Goal: Task Accomplishment & Management: Use online tool/utility

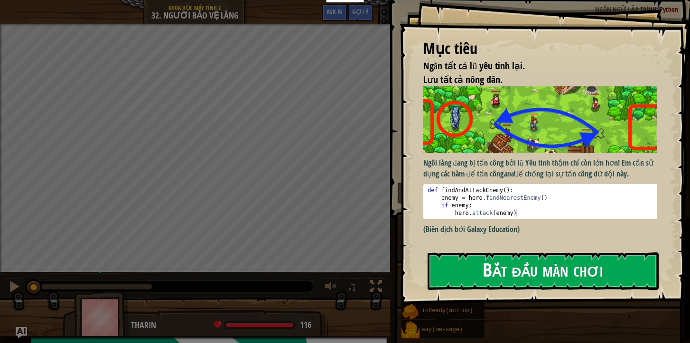
click at [555, 263] on button "Bắt đầu màn chơi" at bounding box center [543, 270] width 231 height 37
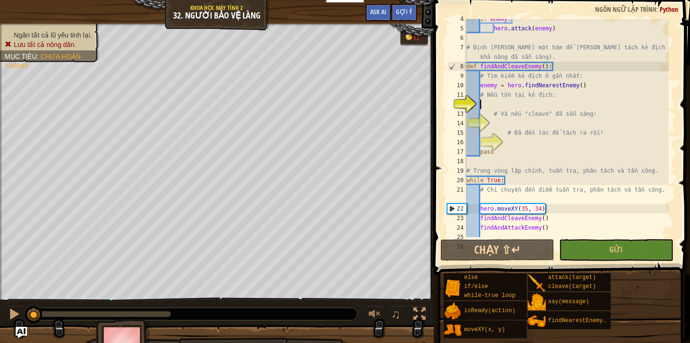
scroll to position [33, 0]
click at [685, 26] on span at bounding box center [563, 123] width 264 height 303
click at [501, 104] on div "if enemy : hero . attack ( enemy ) # Định nghĩa một hàm để phân tách kẻ địch (n…" at bounding box center [567, 132] width 204 height 237
type textarea "if"
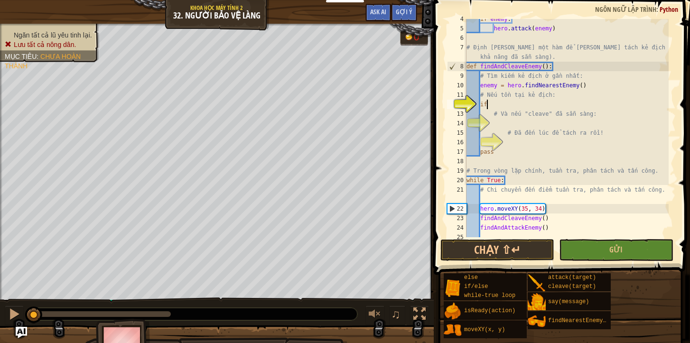
scroll to position [0, 0]
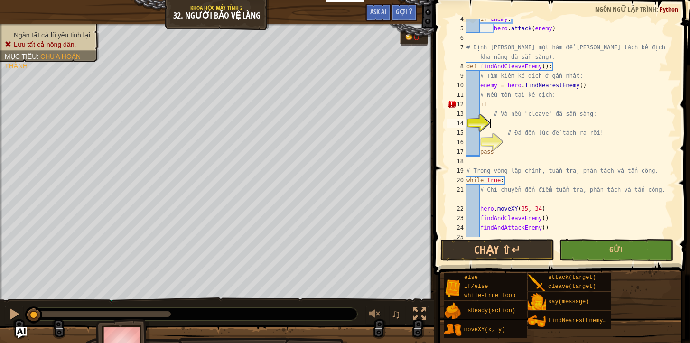
click at [490, 124] on div "if enemy : hero . attack ( enemy ) # Định nghĩa một hàm để phân tách kẻ địch (n…" at bounding box center [567, 132] width 204 height 237
click at [502, 110] on div "if enemy : hero . attack ( enemy ) # Định nghĩa một hàm để phân tách kẻ địch (n…" at bounding box center [567, 132] width 204 height 237
click at [500, 107] on div "if enemy : hero . attack ( enemy ) # Định nghĩa một hàm để phân tách kẻ địch (n…" at bounding box center [567, 132] width 204 height 237
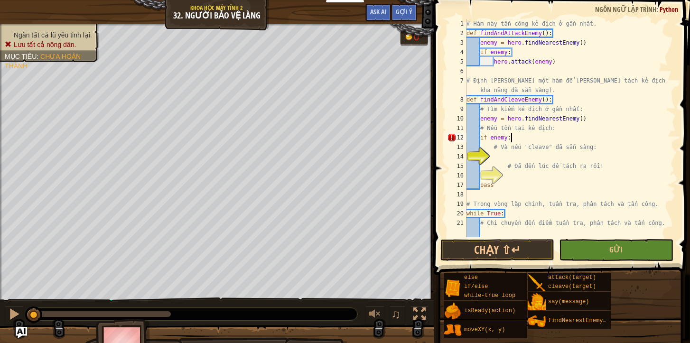
scroll to position [4, 3]
click at [501, 150] on div "# Hàm này tấn công kẻ địch ở gần nhất. def findAndAttackEnemy ( ) : enemy = her…" at bounding box center [567, 137] width 204 height 237
type textarea "# Và nếu "cleave" đã sẵn sàng:"
click at [496, 158] on div "# Hàm này tấn công kẻ địch ở gần nhất. def findAndAttackEnemy ( ) : enemy = her…" at bounding box center [567, 137] width 204 height 237
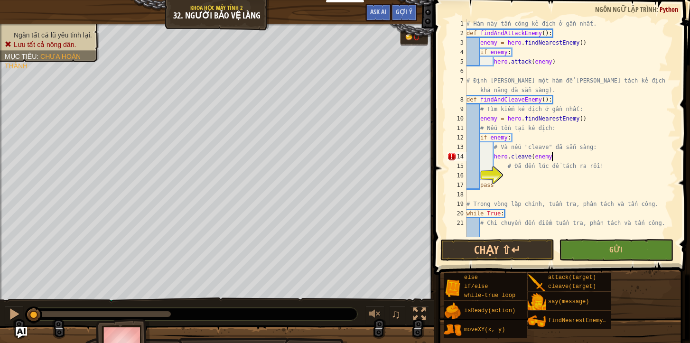
type textarea "hero.cleave(enemy)"
click at [523, 176] on div "# Hàm này tấn công kẻ địch ở gần nhất. def findAndAttackEnemy ( ) : enemy = her…" at bounding box center [567, 137] width 204 height 237
click at [512, 173] on div "# Hàm này tấn công kẻ địch ở gần nhất. def findAndAttackEnemy ( ) : enemy = her…" at bounding box center [567, 137] width 204 height 237
click at [511, 177] on div "# Hàm này tấn công kẻ địch ở gần nhất. def findAndAttackEnemy ( ) : enemy = her…" at bounding box center [567, 137] width 204 height 237
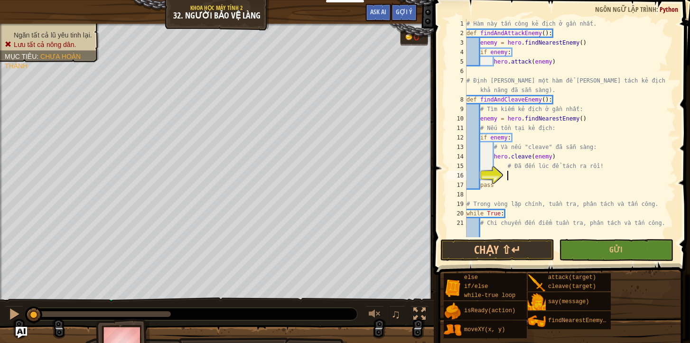
click at [511, 177] on div "# Hàm này tấn công kẻ địch ở gần nhất. def findAndAttackEnemy ( ) : enemy = her…" at bounding box center [567, 137] width 204 height 237
click at [510, 175] on div "# Hàm này tấn công kẻ địch ở gần nhất. def findAndAttackEnemy ( ) : enemy = her…" at bounding box center [567, 137] width 204 height 237
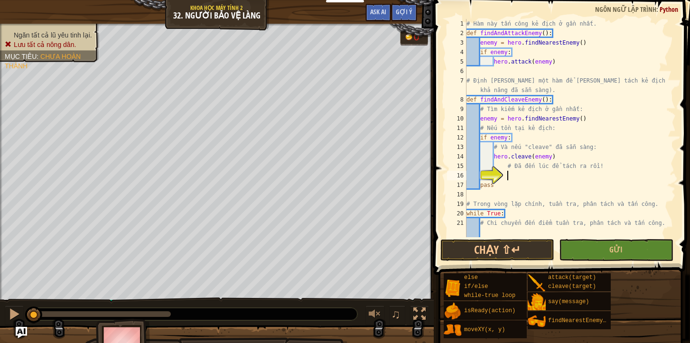
click at [512, 175] on div "# Hàm này tấn công kẻ địch ở gần nhất. def findAndAttackEnemy ( ) : enemy = her…" at bounding box center [567, 137] width 204 height 237
click at [578, 169] on div "# Hàm này tấn công kẻ địch ở gần nhất. def findAndAttackEnemy ( ) : enemy = her…" at bounding box center [567, 137] width 204 height 237
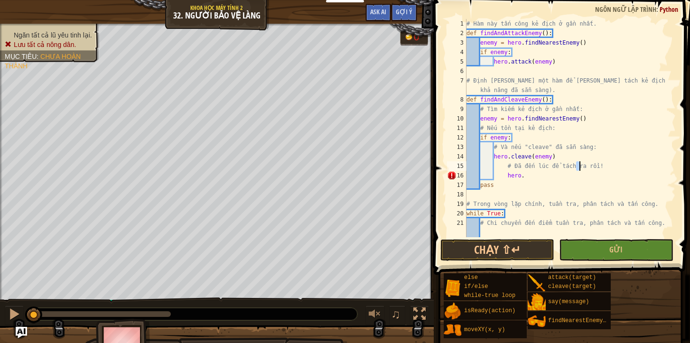
click at [544, 228] on div "# Hàm này tấn công kẻ địch ở gần nhất. def findAndAttackEnemy ( ) : enemy = her…" at bounding box center [567, 137] width 204 height 237
click at [524, 174] on div "# Hàm này tấn công kẻ địch ở gần nhất. def findAndAttackEnemy ( ) : enemy = her…" at bounding box center [567, 137] width 204 height 237
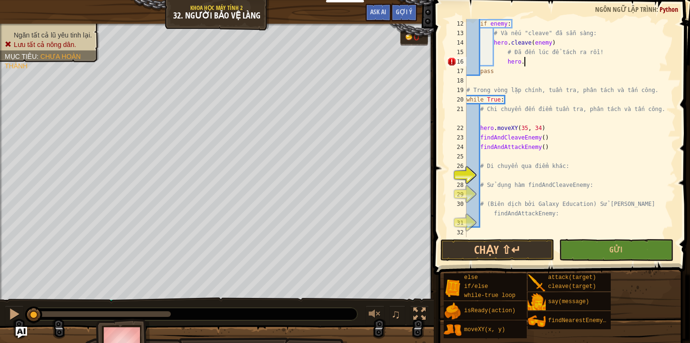
scroll to position [114, 0]
click at [561, 59] on div "if enemy : # Và nếu "cleave" đã sẵn sàng: hero . cleave ( enemy ) # Đã đến lúc …" at bounding box center [567, 137] width 204 height 237
click at [558, 45] on div "if enemy : # Và nếu "cleave" đã sẵn sàng: hero . cleave ( enemy ) # Đã đến lúc …" at bounding box center [567, 137] width 204 height 237
click at [540, 61] on div "if enemy : # Và nếu "cleave" đã sẵn sàng: hero . isReady ( "cleave" ) # Đã đến …" at bounding box center [567, 137] width 204 height 237
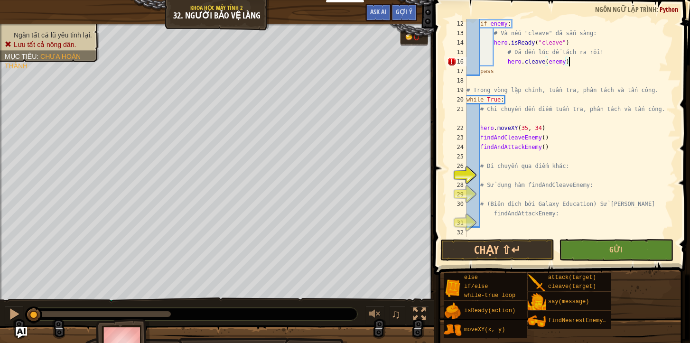
click at [507, 64] on div "if enemy : # Và nếu "cleave" đã sẵn sàng: hero . isReady ( "cleave" ) # Đã đến …" at bounding box center [567, 137] width 204 height 237
click at [511, 180] on div "if enemy : # Và nếu "cleave" đã sẵn sàng: hero . isReady ( "cleave" ) # Đã đến …" at bounding box center [567, 137] width 204 height 237
type textarea "# Sử dụng hàm findAndCleaveEnemy:"
click at [500, 177] on div "if enemy : # Và nếu "cleave" đã sẵn sàng: hero . isReady ( "cleave" ) # Đã đến …" at bounding box center [567, 137] width 204 height 237
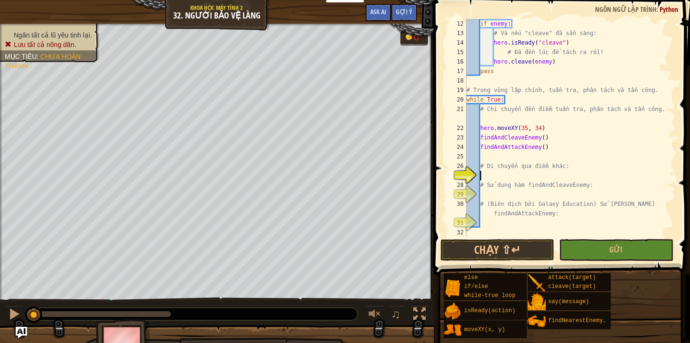
scroll to position [4, 0]
click at [490, 174] on div "if enemy : # Và nếu "cleave" đã sẵn sàng: hero . isReady ( "cleave" ) # Đã đến …" at bounding box center [567, 137] width 204 height 237
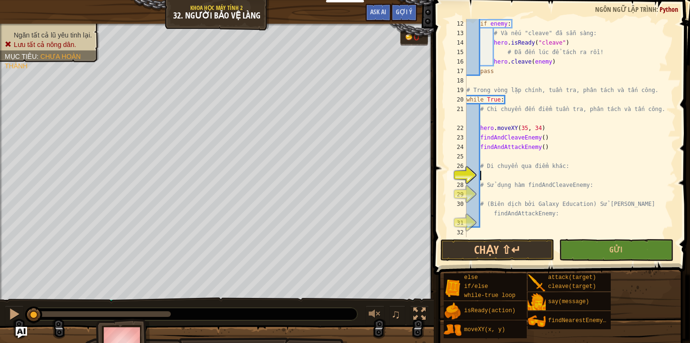
click at [490, 173] on div "if enemy : # Và nếu "cleave" đã sẵn sàng: hero . isReady ( "cleave" ) # Đã đến …" at bounding box center [567, 137] width 204 height 237
click at [489, 175] on div "if enemy : # Và nếu "cleave" đã sẵn sàng: hero . isReady ( "cleave" ) # Đã đến …" at bounding box center [567, 137] width 204 height 237
click at [489, 176] on div "if enemy : # Và nếu "cleave" đã sẵn sàng: hero . isReady ( "cleave" ) # Đã đến …" at bounding box center [567, 137] width 204 height 237
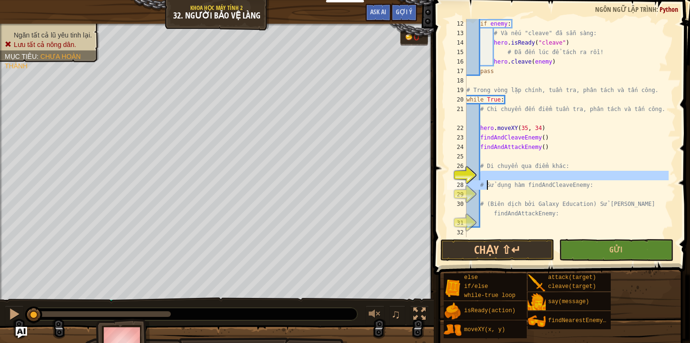
drag, startPoint x: 489, startPoint y: 176, endPoint x: 487, endPoint y: 186, distance: 10.7
click at [487, 186] on div "if enemy : # Và nếu "cleave" đã sẵn sàng: hero . isReady ( "cleave" ) # Đã đến …" at bounding box center [567, 137] width 204 height 237
type textarea "# Sử dụng hàm findAndCleaveEnemy:"
click at [485, 173] on div "if enemy : # Và nếu "cleave" đã sẵn sàng: hero . isReady ( "cleave" ) # Đã đến …" at bounding box center [567, 137] width 204 height 237
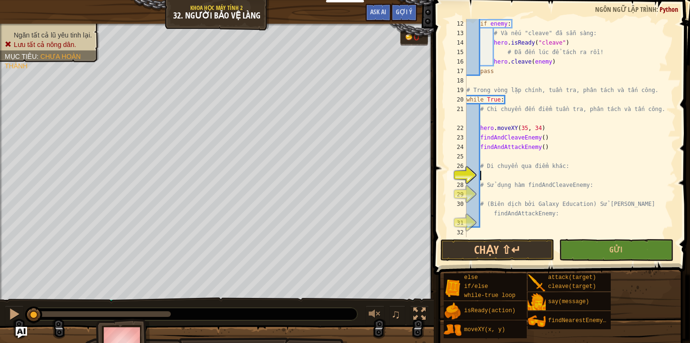
click at [486, 173] on div "if enemy : # Và nếu "cleave" đã sẵn sàng: hero . isReady ( "cleave" ) # Đã đến …" at bounding box center [567, 137] width 204 height 237
click at [487, 173] on div "if enemy : # Và nếu "cleave" đã sẵn sàng: hero . isReady ( "cleave" ) # Đã đến …" at bounding box center [567, 137] width 204 height 237
click at [487, 174] on div "if enemy : # Và nếu "cleave" đã sẵn sàng: hero . isReady ( "cleave" ) # Đã đến …" at bounding box center [567, 137] width 204 height 237
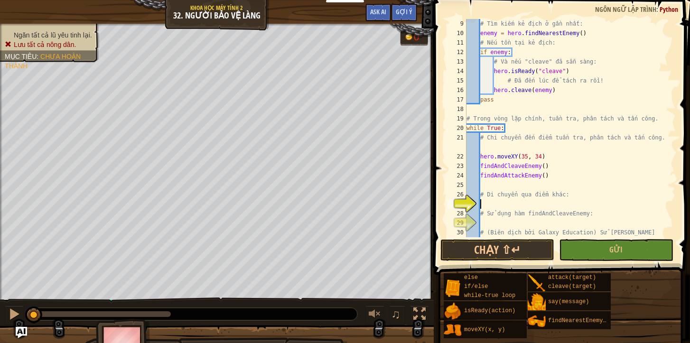
scroll to position [114, 0]
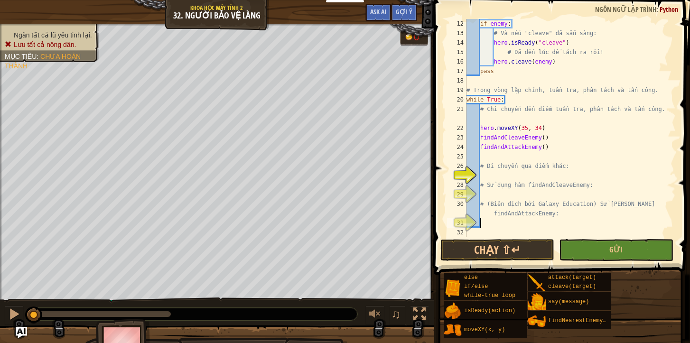
click at [483, 223] on div "if enemy : # Và nếu "cleave" đã sẵn sàng: hero . isReady ( "cleave" ) # Đã đến …" at bounding box center [567, 137] width 204 height 237
click at [485, 198] on div "if enemy : # Và nếu "cleave" đã sẵn sàng: hero . isReady ( "cleave" ) # Đã đến …" at bounding box center [567, 137] width 204 height 237
click at [485, 192] on div "if enemy : # Và nếu "cleave" đã sẵn sàng: hero . isReady ( "cleave" ) # Đã đến …" at bounding box center [567, 137] width 204 height 237
click at [484, 192] on div "if enemy : # Và nếu "cleave" đã sẵn sàng: hero . isReady ( "cleave" ) # Đã đến …" at bounding box center [567, 137] width 204 height 237
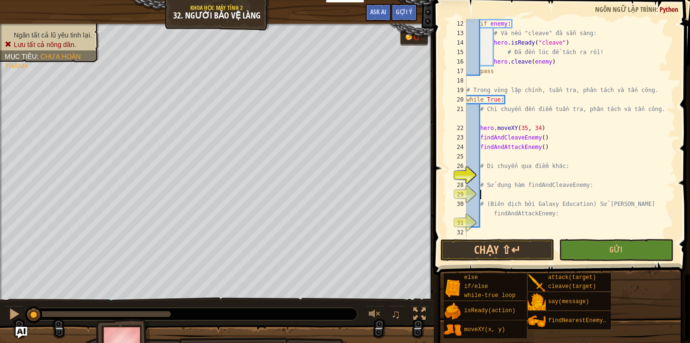
click at [486, 192] on div "if enemy : # Và nếu "cleave" đã sẵn sàng: hero . isReady ( "cleave" ) # Đã đến …" at bounding box center [567, 137] width 204 height 237
click at [486, 190] on div "if enemy : # Và nếu "cleave" đã sẵn sàng: hero . isReady ( "cleave" ) # Đã đến …" at bounding box center [567, 137] width 204 height 237
click at [499, 181] on div "if enemy : # Và nếu "cleave" đã sẵn sàng: hero . isReady ( "cleave" ) # Đã đến …" at bounding box center [567, 137] width 204 height 237
type textarea "# Sử dụng hàm findAndCleaveEnemy:"
click at [495, 172] on div "if enemy : # Và nếu "cleave" đã sẵn sàng: hero . isReady ( "cleave" ) # Đã đến …" at bounding box center [567, 137] width 204 height 237
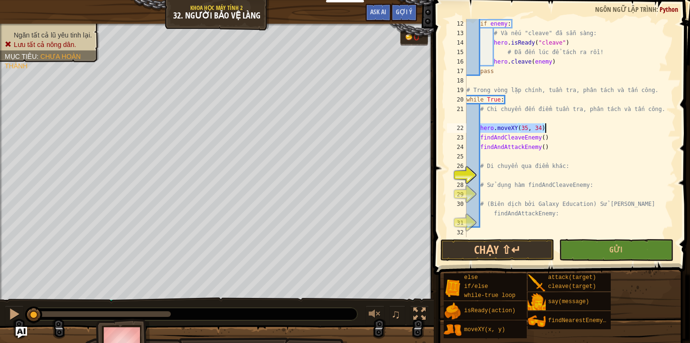
drag, startPoint x: 481, startPoint y: 130, endPoint x: 548, endPoint y: 130, distance: 66.4
click at [548, 130] on div "if enemy : # Và nếu "cleave" đã sẵn sàng: hero . isReady ( "cleave" ) # Đã đến …" at bounding box center [567, 137] width 204 height 237
type textarea "hero.moveXY(35, 34)"
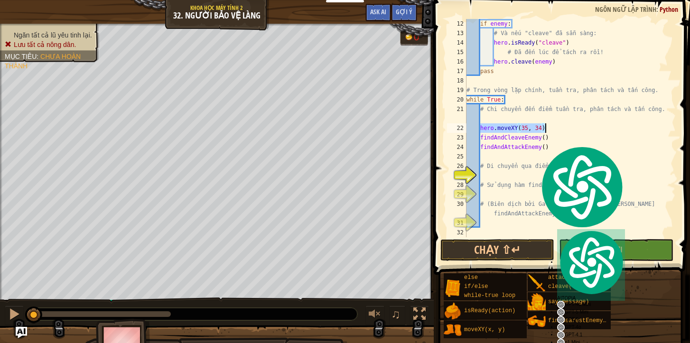
click at [494, 155] on div "if enemy : # Và nếu "cleave" đã sẵn sàng: hero . isReady ( "cleave" ) # Đã đến …" at bounding box center [567, 137] width 204 height 237
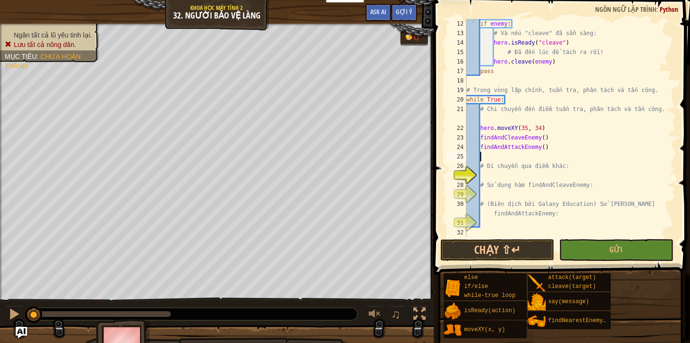
paste textarea "hero.moveXY(35, 34)"
click at [526, 156] on div "if enemy : # Và nếu "cleave" đã sẵn sàng: hero . isReady ( "cleave" ) # Đã đến …" at bounding box center [567, 137] width 204 height 237
click at [543, 158] on div "if enemy : # Và nếu "cleave" đã sẵn sàng: hero . isReady ( "cleave" ) # Đã đến …" at bounding box center [567, 137] width 204 height 237
click at [542, 158] on div "if enemy : # Và nếu "cleave" đã sẵn sàng: hero . isReady ( "cleave" ) # Đã đến …" at bounding box center [567, 137] width 204 height 237
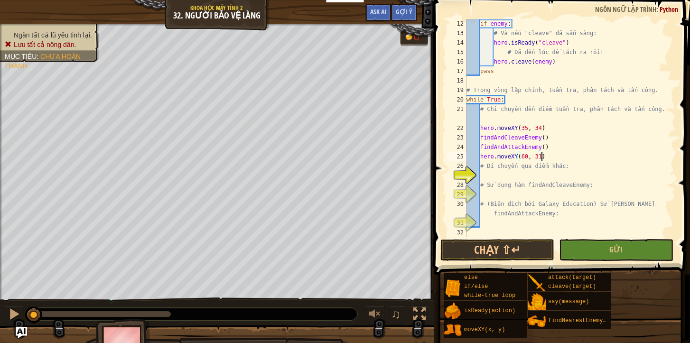
scroll to position [4, 6]
click at [645, 246] on button "Gửi" at bounding box center [616, 250] width 114 height 22
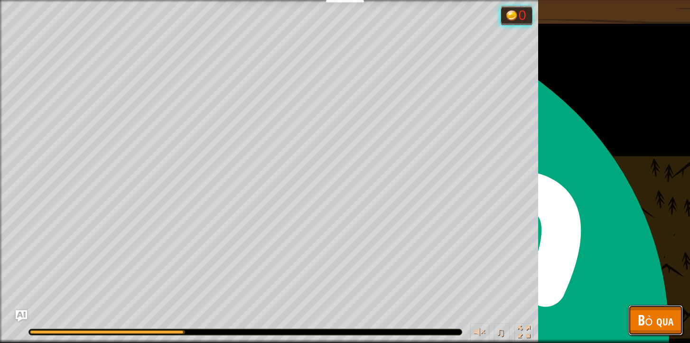
click at [649, 318] on span "Bỏ qua" at bounding box center [656, 319] width 36 height 19
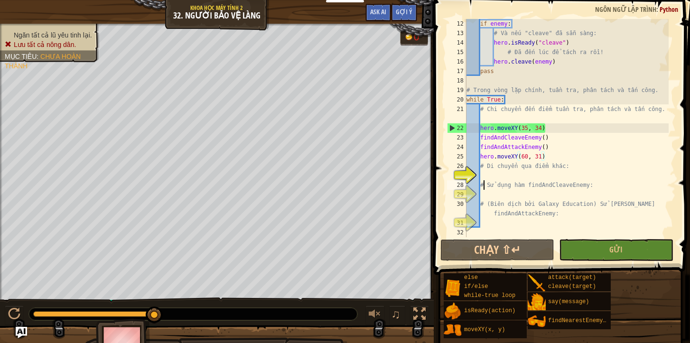
type textarea "# Sử dụng hàm findAndCleaveEnemy:"
click at [483, 183] on div "if enemy : # Và nếu "cleave" đã sẵn sàng: hero . isReady ( "cleave" ) # Đã đến …" at bounding box center [567, 137] width 204 height 237
click at [486, 175] on div "if enemy : # Và nếu "cleave" đã sẵn sàng: hero . isReady ( "cleave" ) # Đã đến …" at bounding box center [567, 137] width 204 height 237
click at [555, 158] on div "if enemy : # Và nếu "cleave" đã sẵn sàng: hero . isReady ( "cleave" ) # Đã đến …" at bounding box center [567, 137] width 204 height 237
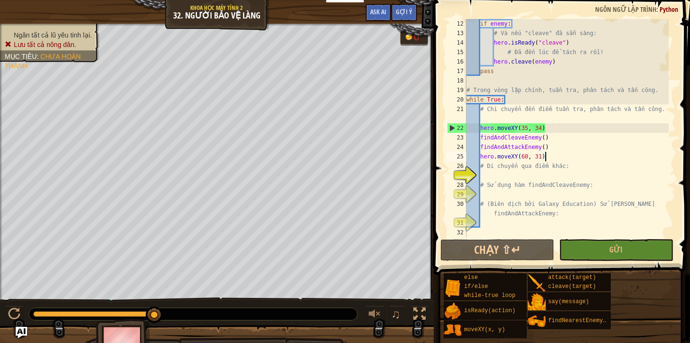
scroll to position [4, 6]
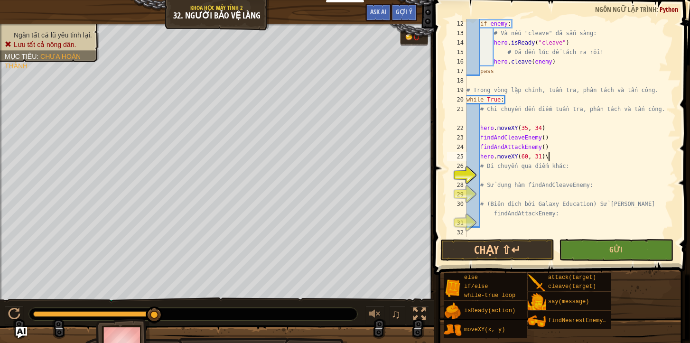
type textarea "hero.moveXY(60, 31)"
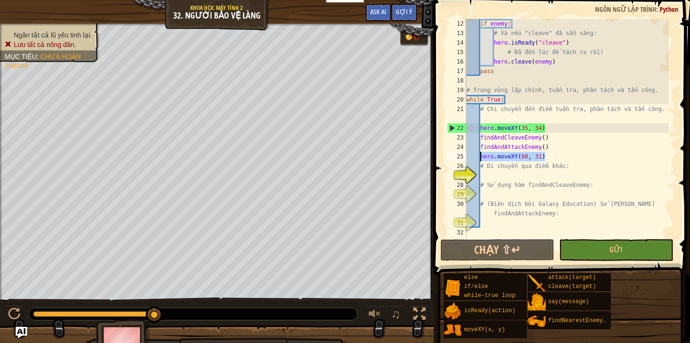
drag, startPoint x: 544, startPoint y: 158, endPoint x: 481, endPoint y: 155, distance: 63.2
click at [481, 155] on div "if enemy : # Và nếu "cleave" đã sẵn sàng: hero . isReady ( "cleave" ) # Đã đến …" at bounding box center [567, 137] width 204 height 237
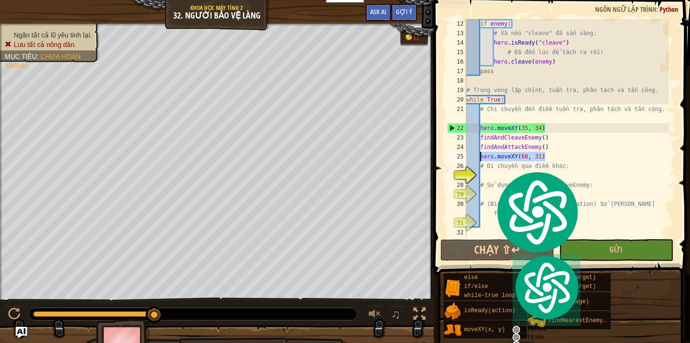
click at [485, 179] on div "if enemy : # Và nếu "cleave" đã sẵn sàng: hero . isReady ( "cleave" ) # Đã đến …" at bounding box center [567, 137] width 204 height 237
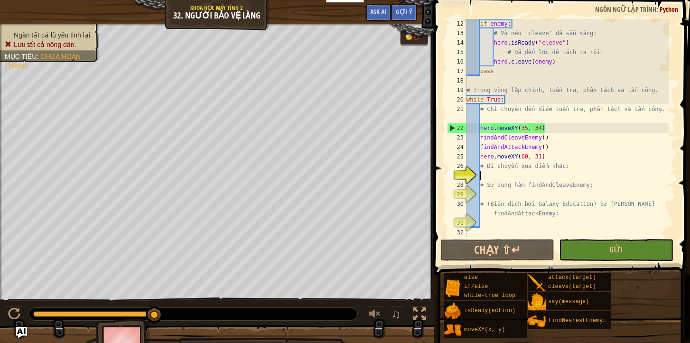
paste textarea "hero.moveXY(60, 31)"
type textarea "hero.moveXY(60, 31)"
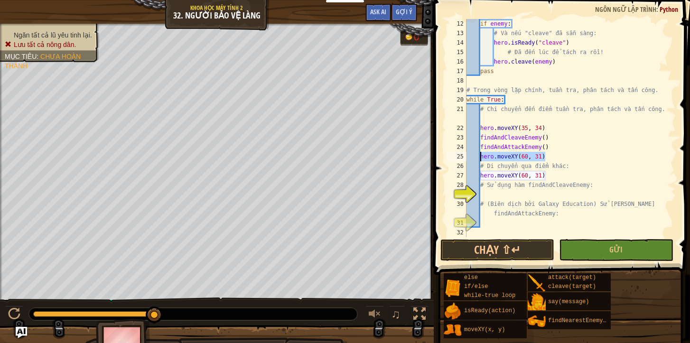
drag, startPoint x: 549, startPoint y: 158, endPoint x: 481, endPoint y: 154, distance: 68.9
click at [481, 154] on div "if enemy : # Và nếu "cleave" đã sẵn sàng: hero . isReady ( "cleave" ) # Đã đến …" at bounding box center [567, 137] width 204 height 237
click at [495, 197] on div "if enemy : # Và nếu "cleave" đã sẵn sàng: hero . isReady ( "cleave" ) # Đã đến …" at bounding box center [567, 137] width 204 height 237
click at [482, 156] on div "if enemy : # Và nếu "cleave" đã sẵn sàng: hero . isReady ( "cleave" ) # Đã đến …" at bounding box center [567, 137] width 204 height 237
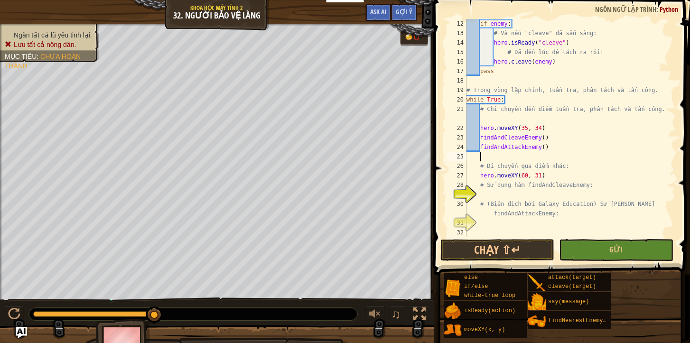
click at [468, 164] on div "if enemy : # Và nếu "cleave" đã sẵn sàng: hero . isReady ( "cleave" ) # Đã đến …" at bounding box center [567, 137] width 204 height 237
click at [510, 188] on div "if enemy : # Và nếu "cleave" đã sẵn sàng: hero . isReady ( "cleave" ) # Đã đến …" at bounding box center [567, 137] width 204 height 237
type textarea "# Sử dụng hàm findAndCleaveEnemy:"
click at [509, 192] on div "if enemy : # Và nếu "cleave" đã sẵn sàng: hero . isReady ( "cleave" ) # Đã đến …" at bounding box center [567, 137] width 204 height 237
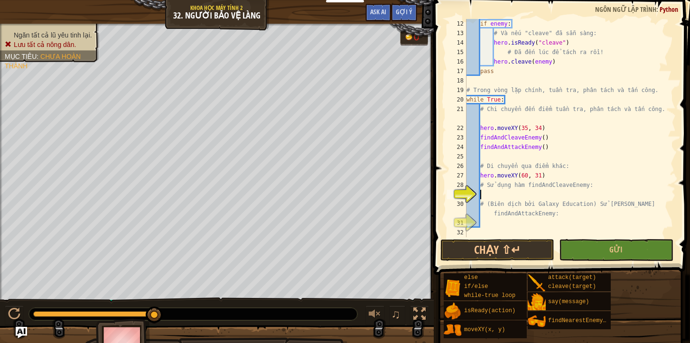
click at [509, 192] on div "if enemy : # Và nếu "cleave" đã sẵn sàng: hero . isReady ( "cleave" ) # Đã đến …" at bounding box center [567, 137] width 204 height 237
click at [509, 193] on div "if enemy : # Và nếu "cleave" đã sẵn sàng: hero . isReady ( "cleave" ) # Đã đến …" at bounding box center [567, 137] width 204 height 237
click at [504, 195] on div "if enemy : # Và nếu "cleave" đã sẵn sàng: hero . isReady ( "cleave" ) # Đã đến …" at bounding box center [567, 137] width 204 height 237
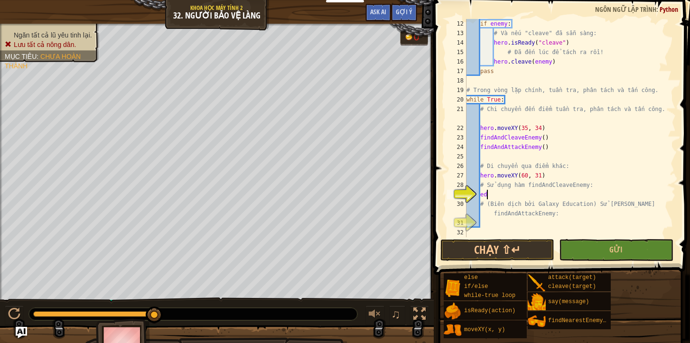
scroll to position [4, 1]
type textarea "e"
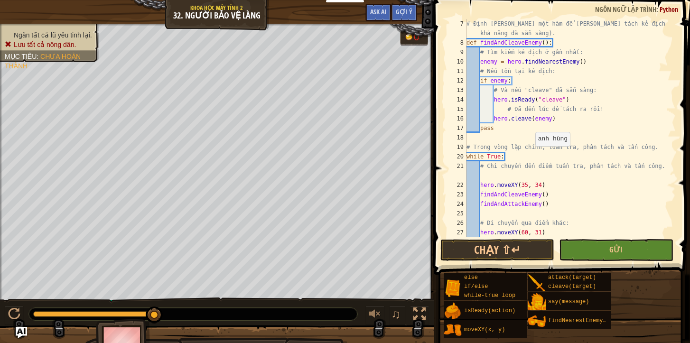
scroll to position [114, 0]
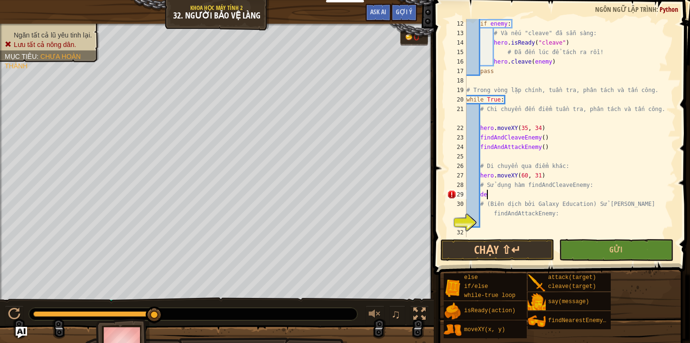
type textarea "d"
type textarea "f"
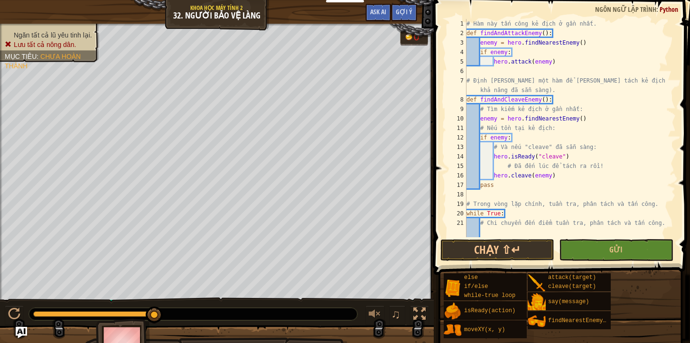
scroll to position [114, 0]
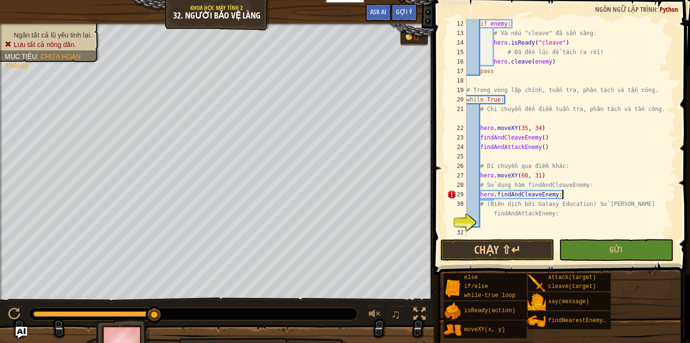
click at [561, 194] on div "if enemy : # Và nếu "cleave" đã sẵn sàng: hero . isReady ( "cleave" ) # Đã đến …" at bounding box center [567, 137] width 204 height 237
type textarea "hero.findAndCleaveEnemy()"
click at [498, 223] on div "if enemy : # Và nếu "cleave" đã sẵn sàng: hero . isReady ( "cleave" ) # Đã đến …" at bounding box center [567, 137] width 204 height 237
click at [499, 224] on div "if enemy : # Và nếu "cleave" đã sẵn sàng: hero . isReady ( "cleave" ) # Đã đến …" at bounding box center [567, 137] width 204 height 237
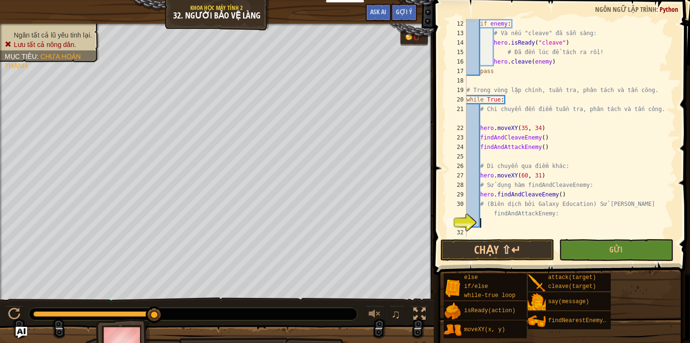
click at [499, 224] on div "if enemy : # Và nếu "cleave" đã sẵn sàng: hero . isReady ( "cleave" ) # Đã đến …" at bounding box center [567, 137] width 204 height 237
click at [497, 223] on div "if enemy : # Và nếu "cleave" đã sẵn sàng: hero . isReady ( "cleave" ) # Đã đến …" at bounding box center [567, 137] width 204 height 237
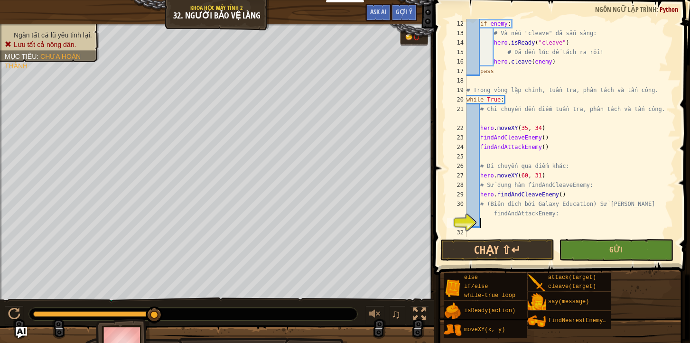
click at [497, 223] on div "if enemy : # Và nếu "cleave" đã sẵn sàng: hero . isReady ( "cleave" ) # Đã đến …" at bounding box center [567, 137] width 204 height 237
click at [496, 224] on div "if enemy : # Và nếu "cleave" đã sẵn sàng: hero . isReady ( "cleave" ) # Đã đến …" at bounding box center [567, 137] width 204 height 237
click at [581, 217] on div "if enemy : # Và nếu "cleave" đã sẵn sàng: hero . isReady ( "cleave" ) # Đã đến …" at bounding box center [567, 137] width 204 height 237
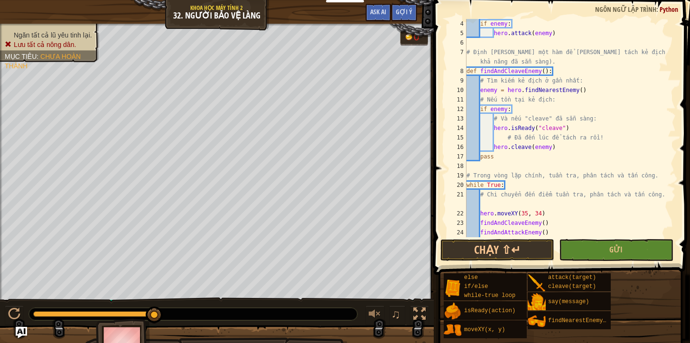
scroll to position [0, 0]
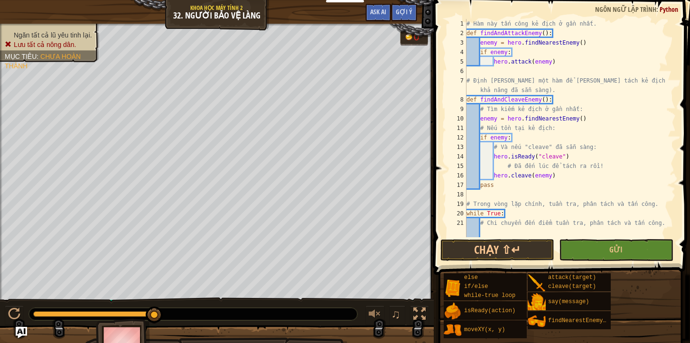
click at [573, 153] on div "# Hàm này tấn công kẻ địch ở gần nhất. def findAndAttackEnemy ( ) : enemy = her…" at bounding box center [567, 137] width 204 height 237
click at [496, 155] on div "# Hàm này tấn công kẻ địch ở gần nhất. def findAndAttackEnemy ( ) : enemy = her…" at bounding box center [567, 137] width 204 height 237
click at [493, 156] on div "# Hàm này tấn công kẻ địch ở gần nhất. def findAndAttackEnemy ( ) : enemy = her…" at bounding box center [567, 137] width 204 height 237
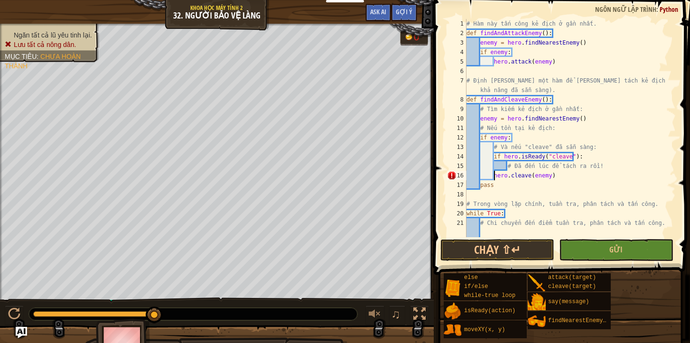
click at [493, 178] on div "# Hàm này tấn công kẻ địch ở gần nhất. def findAndAttackEnemy ( ) : enemy = her…" at bounding box center [567, 137] width 204 height 237
type textarea "#"
click at [484, 168] on div "# Hàm này tấn công kẻ địch ở gần nhất. def findAndAttackEnemy ( ) : enemy = her…" at bounding box center [567, 137] width 204 height 237
click at [493, 166] on div "# Hàm này tấn công kẻ địch ở gần nhất. def findAndAttackEnemy ( ) : enemy = her…" at bounding box center [567, 137] width 204 height 237
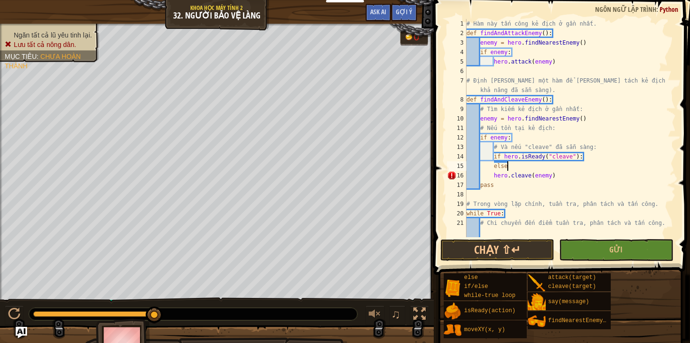
scroll to position [4, 3]
click at [488, 169] on div "# Hàm này tấn công kẻ địch ở gần nhất. def findAndAttackEnemy ( ) : enemy = her…" at bounding box center [567, 137] width 204 height 237
click at [511, 167] on div "# Hàm này tấn công kẻ địch ở gần nhất. def findAndAttackEnemy ( ) : enemy = her…" at bounding box center [567, 137] width 204 height 237
click at [494, 170] on div "# Hàm này tấn công kẻ địch ở gần nhất. def findAndAttackEnemy ( ) : enemy = her…" at bounding box center [567, 137] width 204 height 237
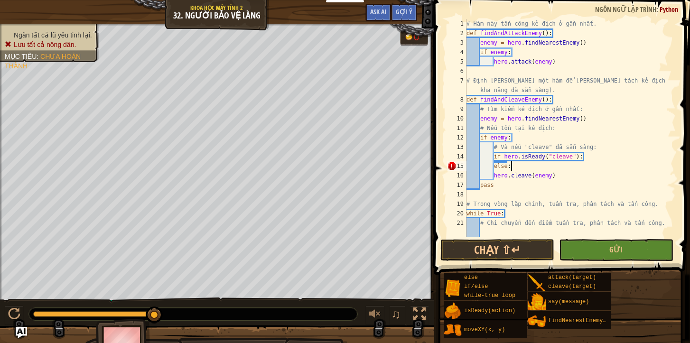
click at [494, 167] on div "# Hàm này tấn công kẻ địch ở gần nhất. def findAndAttackEnemy ( ) : enemy = her…" at bounding box center [567, 137] width 204 height 237
click at [587, 160] on div "# Hàm này tấn công kẻ địch ở gần nhất. def findAndAttackEnemy ( ) : enemy = her…" at bounding box center [567, 137] width 204 height 237
type textarea "if hero.isReady("cleave"):"
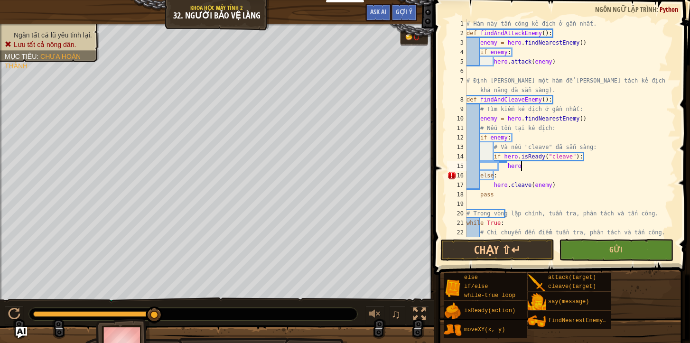
scroll to position [4, 4]
drag, startPoint x: 556, startPoint y: 184, endPoint x: 492, endPoint y: 188, distance: 64.7
click at [492, 188] on div "# Hàm này tấn công kẻ địch ở gần nhất. def findAndAttackEnemy ( ) : enemy = her…" at bounding box center [567, 142] width 204 height 247
type textarea "hero.cleave(enemy)"
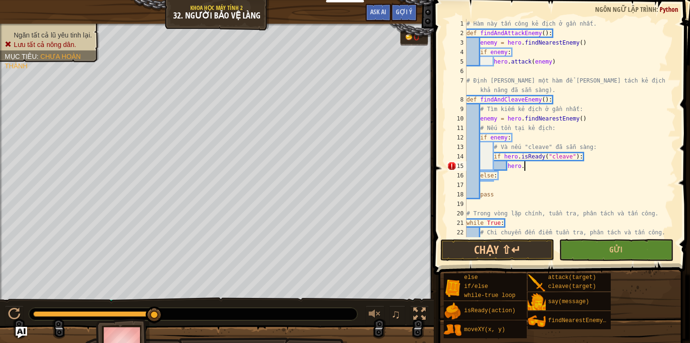
click at [531, 165] on div "# Hàm này tấn công kẻ địch ở gần nhất. def findAndAttackEnemy ( ) : enemy = her…" at bounding box center [567, 142] width 204 height 247
type textarea "h"
paste textarea "hero.cleave(enemy)"
click at [483, 178] on div "# Hàm này tấn công kẻ địch ở gần nhất. def findAndAttackEnemy ( ) : enemy = her…" at bounding box center [567, 142] width 204 height 247
type textarea "else:"
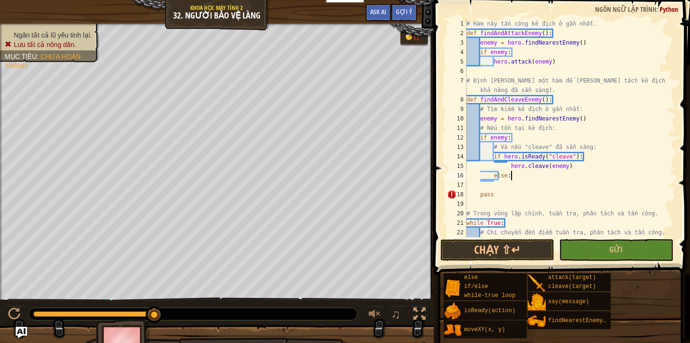
click at [533, 172] on div "# Hàm này tấn công kẻ địch ở gần nhất. def findAndAttackEnemy ( ) : enemy = her…" at bounding box center [567, 142] width 204 height 247
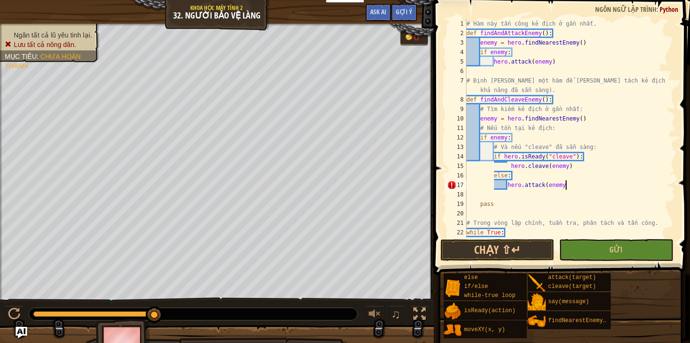
scroll to position [4, 8]
click at [578, 242] on button "Gửi" at bounding box center [616, 250] width 114 height 22
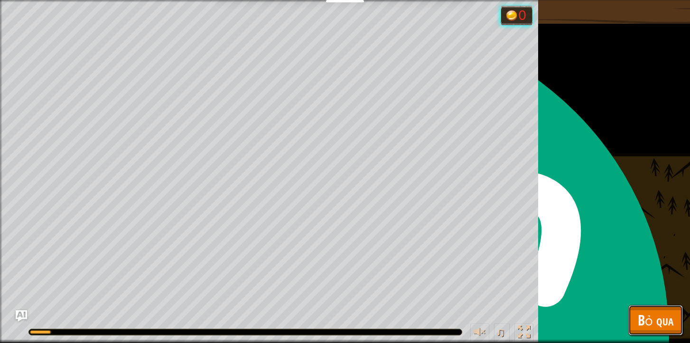
click at [651, 320] on span "Bỏ qua" at bounding box center [656, 319] width 36 height 19
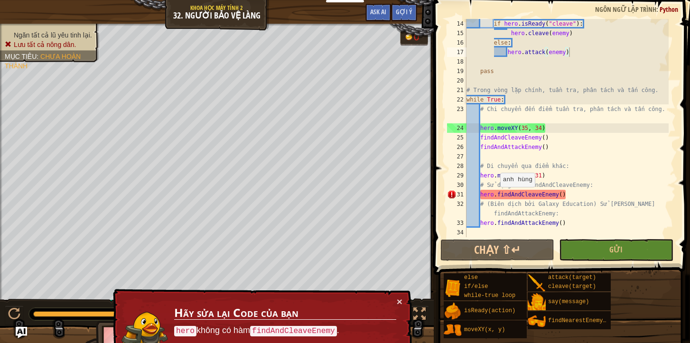
scroll to position [4, 8]
click at [495, 196] on div "if hero . isReady ( "cleave" ) : hero . cleave ( enemy ) else : hero . attack (…" at bounding box center [567, 137] width 204 height 237
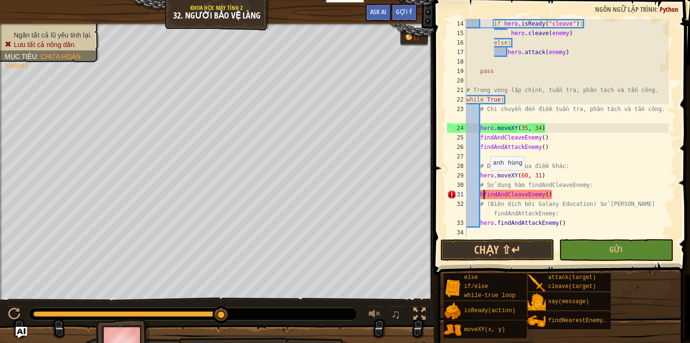
scroll to position [4, 6]
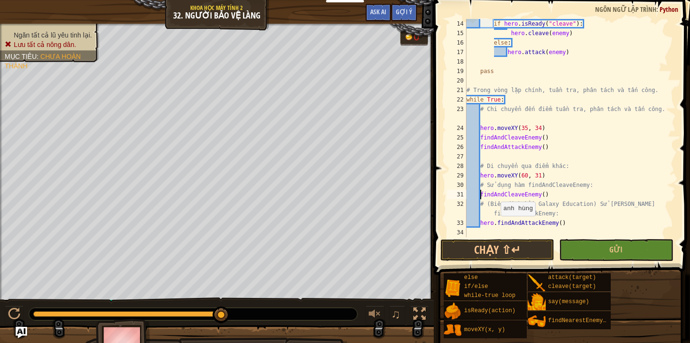
click at [496, 225] on div "if hero . isReady ( "cleave" ) : hero . cleave ( enemy ) else : hero . attack (…" at bounding box center [567, 137] width 204 height 237
type textarea "findAndAttackEnemy()"
click at [651, 248] on button "Gửi" at bounding box center [616, 250] width 114 height 22
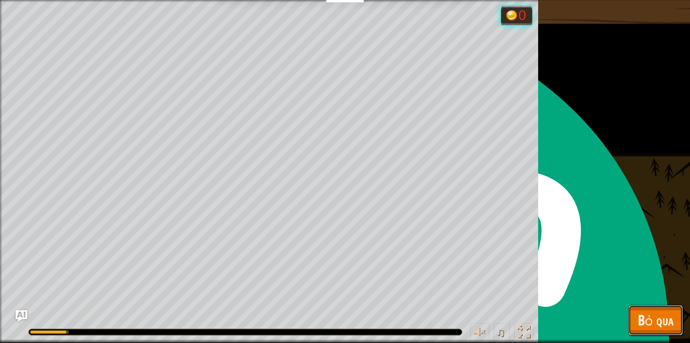
click at [660, 331] on button "Bỏ qua" at bounding box center [655, 320] width 55 height 30
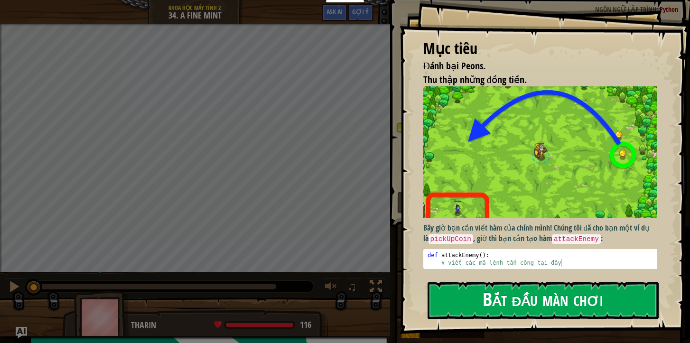
click at [471, 306] on button "Bắt đầu màn chơi" at bounding box center [543, 300] width 231 height 37
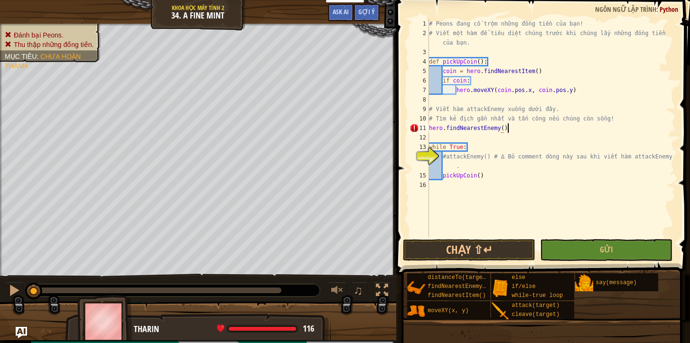
scroll to position [4, 6]
click at [460, 168] on div "# Peons đang cố trộm những đồng tiền của bạn! # Viết một hàm để tiêu diệt chúng…" at bounding box center [551, 137] width 249 height 237
click at [467, 172] on div "# Peons đang cố trộm những đồng tiền của bạn! # Viết một hàm để tiêu diệt chúng…" at bounding box center [551, 137] width 249 height 237
click at [455, 170] on div "# Peons đang cố trộm những đồng tiền của bạn! # Viết một hàm để tiêu diệt chúng…" at bounding box center [551, 137] width 249 height 237
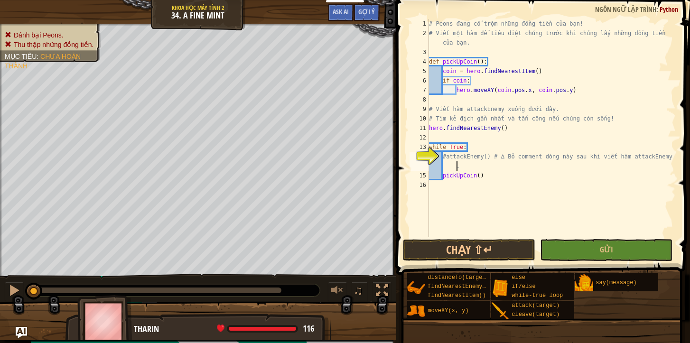
click at [443, 169] on div "# Peons đang cố trộm những đồng tiền của bạn! # Viết một hàm để tiêu diệt chúng…" at bounding box center [551, 137] width 249 height 237
drag, startPoint x: 510, startPoint y: 129, endPoint x: 425, endPoint y: 130, distance: 84.5
click at [425, 130] on div "#attackEnemy() # ∆ Bỏ comment dòng này sau khi viết hàm attackEnemy. 1 2 3 4 5 …" at bounding box center [542, 128] width 268 height 218
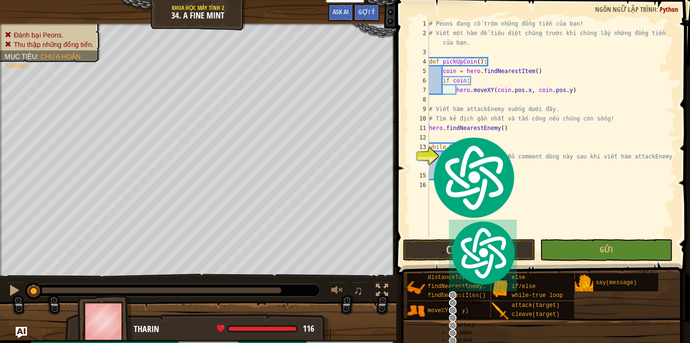
click at [473, 164] on div "# Peons đang cố trộm những đồng tiền của bạn! # Viết một hàm để tiêu diệt chúng…" at bounding box center [551, 137] width 249 height 237
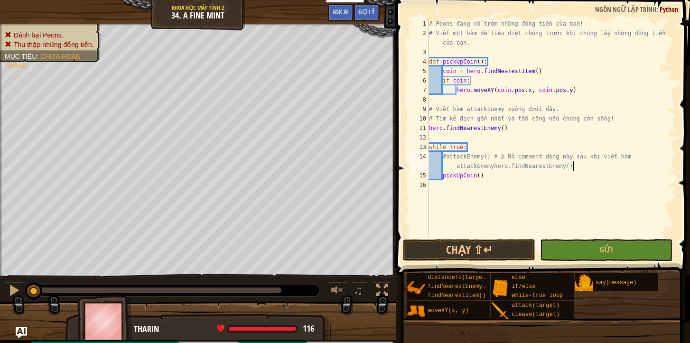
click at [580, 167] on div "# Peons đang cố trộm những đồng tiền của bạn! # Viết một hàm để tiêu diệt chúng…" at bounding box center [551, 137] width 249 height 237
type textarea "#attackEnemy() # ∆ Bỏ comment dòng này sau khi viết hàm a"
click at [582, 246] on button "Gửi" at bounding box center [606, 250] width 132 height 22
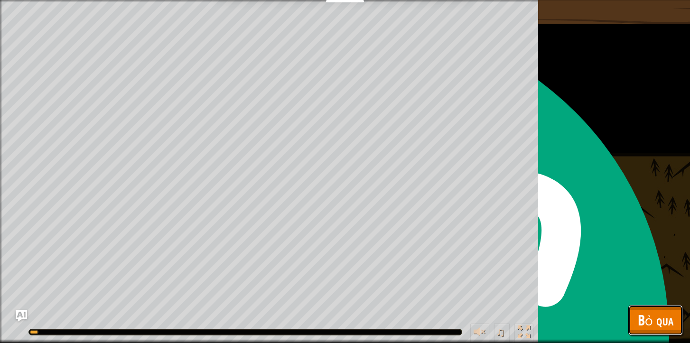
click at [643, 318] on span "Bỏ qua" at bounding box center [656, 319] width 36 height 19
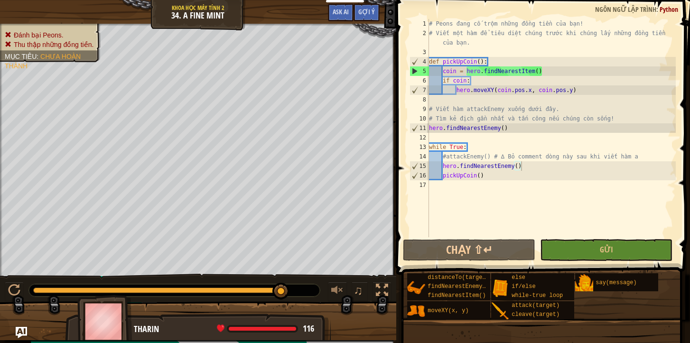
type textarea "hero.findNearestEnemy()"
click at [479, 132] on div "# Peons đang cố trộm những đồng tiền của bạn! # Viết một hàm để tiêu diệt chúng…" at bounding box center [551, 137] width 249 height 237
click at [474, 141] on div "# Peons đang cố trộm những đồng tiền của bạn! # Viết một hàm để tiêu diệt chúng…" at bounding box center [551, 137] width 249 height 237
click at [474, 143] on div "# Peons đang cố trộm những đồng tiền của bạn! # Viết một hàm để tiêu diệt chúng…" at bounding box center [551, 137] width 249 height 237
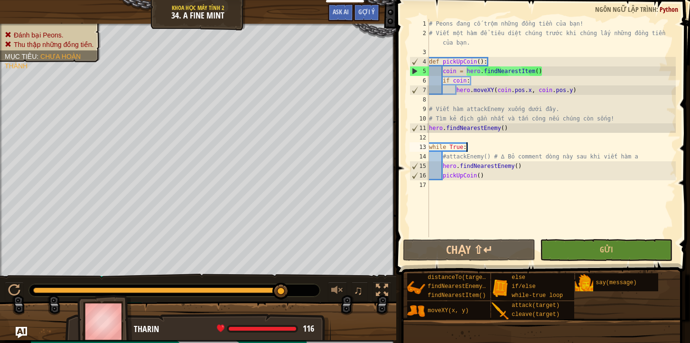
click at [474, 143] on div "# Peons đang cố trộm những đồng tiền của bạn! # Viết một hàm để tiêu diệt chúng…" at bounding box center [551, 137] width 249 height 237
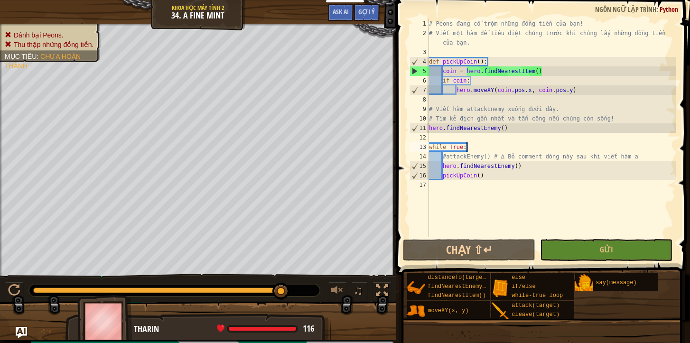
click at [474, 143] on div "# Peons đang cố trộm những đồng tiền của bạn! # Viết một hàm để tiêu diệt chúng…" at bounding box center [551, 137] width 249 height 237
drag, startPoint x: 433, startPoint y: 110, endPoint x: 565, endPoint y: 108, distance: 131.9
click at [565, 108] on div "# Peons đang cố trộm những đồng tiền của bạn! # Viết một hàm để tiêu diệt chúng…" at bounding box center [551, 137] width 249 height 237
type textarea "# Viết hàm attackEnemy xuống dưới đây."
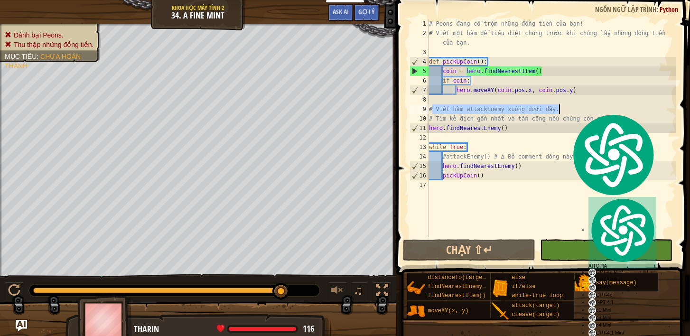
click at [565, 108] on div "# Peons đang cố trộm những đồng tiền của bạn! # Viết một hàm để tiêu diệt chúng…" at bounding box center [551, 137] width 249 height 237
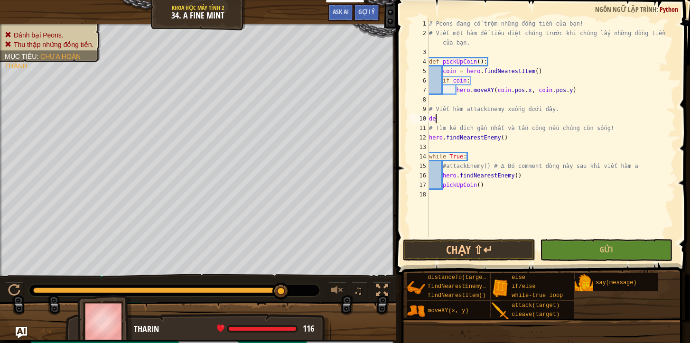
scroll to position [4, 0]
drag, startPoint x: 514, startPoint y: 136, endPoint x: 432, endPoint y: 135, distance: 82.1
click at [432, 134] on div "# Peons đang cố trộm những đồng tiền của bạn! # Viết một hàm để tiêu diệt chúng…" at bounding box center [551, 137] width 249 height 237
click at [440, 137] on div "# Peons đang cố trộm những đồng tiền của bạn! # Viết một hàm để tiêu diệt chúng…" at bounding box center [551, 137] width 249 height 237
drag, startPoint x: 434, startPoint y: 137, endPoint x: 502, endPoint y: 135, distance: 68.4
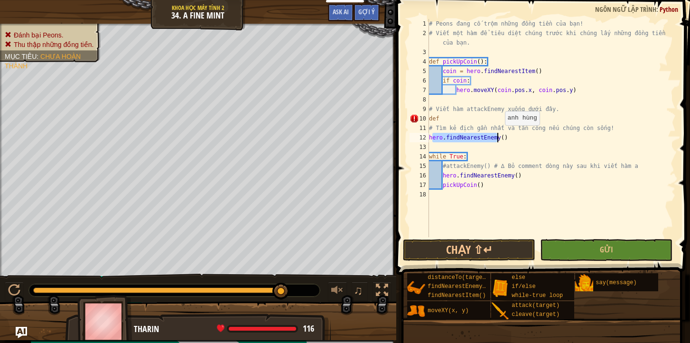
click at [502, 135] on div "# Peons đang cố trộm những đồng tiền của bạn! # Viết một hàm để tiêu diệt chúng…" at bounding box center [551, 137] width 249 height 237
click at [513, 135] on div "# Peons đang cố trộm những đồng tiền của bạn! # Viết một hàm để tiêu diệt chúng…" at bounding box center [551, 137] width 249 height 237
drag, startPoint x: 513, startPoint y: 135, endPoint x: 430, endPoint y: 137, distance: 83.1
click at [430, 137] on div "# Peons đang cố trộm những đồng tiền của bạn! # Viết một hàm để tiêu diệt chúng…" at bounding box center [551, 137] width 249 height 237
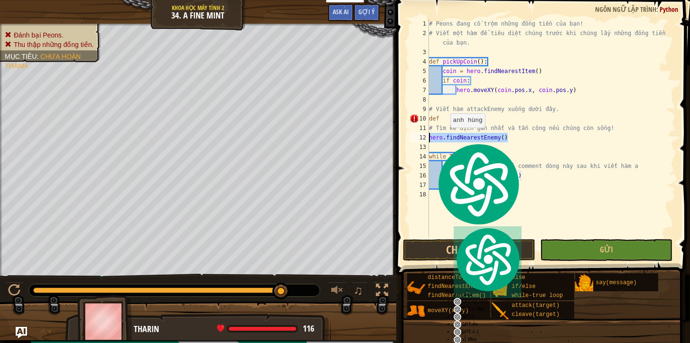
click at [446, 137] on div "# Peons đang cố trộm những đồng tiền của bạn! # Viết một hàm để tiêu diệt chúng…" at bounding box center [551, 137] width 249 height 237
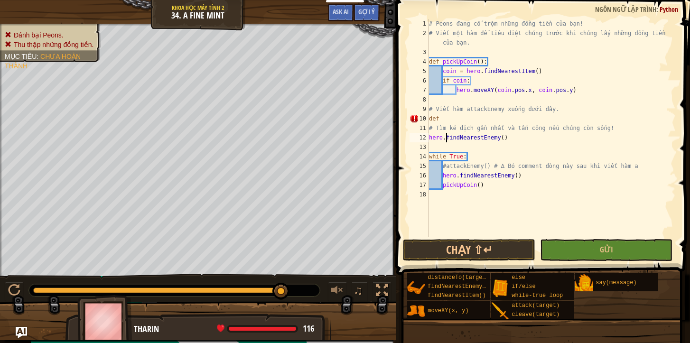
click at [444, 127] on div "# Peons đang cố trộm những đồng tiền của bạn! # Viết một hàm để tiêu diệt chúng…" at bounding box center [551, 137] width 249 height 237
click at [448, 121] on div "# Peons đang cố trộm những đồng tiền của bạn! # Viết một hàm để tiêu diệt chúng…" at bounding box center [551, 137] width 249 height 237
click at [457, 139] on div "# Peons đang cố trộm những đồng tiền của bạn! # Viết một hàm để tiêu diệt chúng…" at bounding box center [551, 137] width 249 height 237
drag, startPoint x: 528, startPoint y: 175, endPoint x: 422, endPoint y: 174, distance: 105.3
click at [422, 174] on div "hero.findNearestEnemy() 1 2 3 4 5 6 7 8 9 10 11 12 13 14 15 16 17 18 # Peons đa…" at bounding box center [542, 128] width 268 height 218
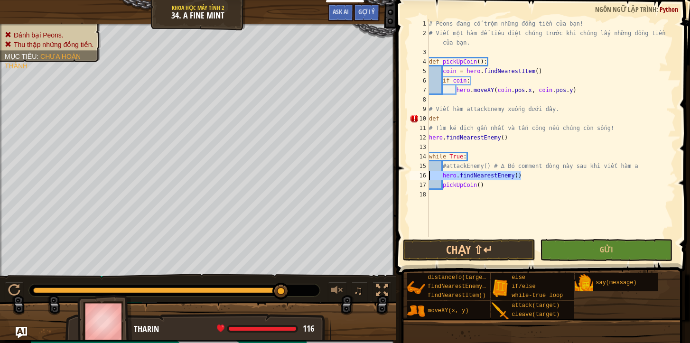
type textarea "hero.findNearestEnemy()"
click at [445, 167] on div "# Peons đang cố trộm những đồng tiền của bạn! # Viết một hàm để tiêu diệt chúng…" at bounding box center [551, 137] width 249 height 237
click at [470, 118] on div "# Peons đang cố trộm những đồng tiền của bạn! # Viết một hàm để tiêu diệt chúng…" at bounding box center [551, 137] width 249 height 237
click at [461, 120] on div "# Peons đang cố trộm những đồng tiền của bạn! # Viết một hàm để tiêu diệt chúng…" at bounding box center [551, 137] width 249 height 237
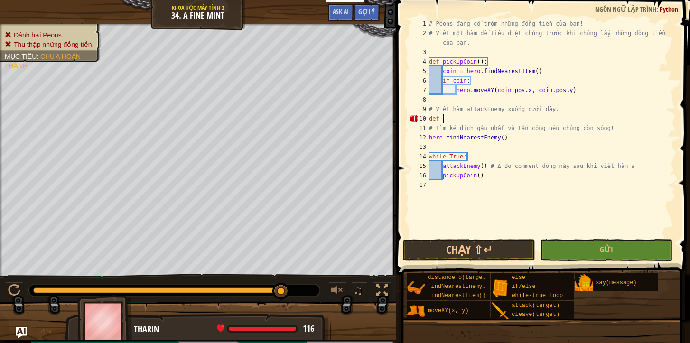
click at [461, 120] on div "# Peons đang cố trộm những đồng tiền của bạn! # Viết một hàm để tiêu diệt chúng…" at bounding box center [551, 137] width 249 height 237
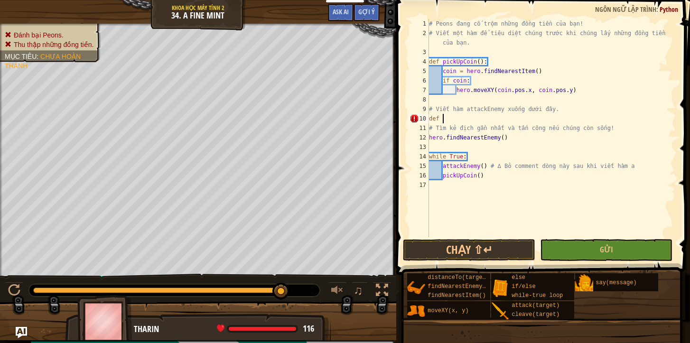
click at [461, 120] on div "# Peons đang cố trộm những đồng tiền của bạn! # Viết một hàm để tiêu diệt chúng…" at bounding box center [551, 137] width 249 height 237
type textarea "def findNearestEnemy():"
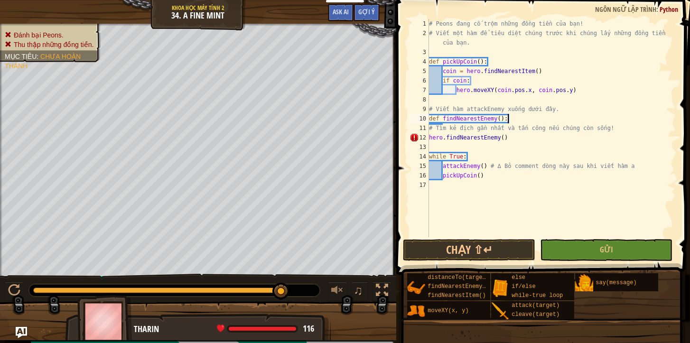
click at [511, 143] on div "# Peons đang cố trộm những đồng tiền của bạn! # Viết một hàm để tiêu diệt chúng…" at bounding box center [551, 137] width 249 height 237
click at [511, 138] on div "# Peons đang cố trộm những đồng tiền của bạn! # Viết một hàm để tiêu diệt chúng…" at bounding box center [551, 137] width 249 height 237
click at [430, 139] on div "# Peons đang cố trộm những đồng tiền của bạn! # Viết một hàm để tiêu diệt chúng…" at bounding box center [551, 137] width 249 height 237
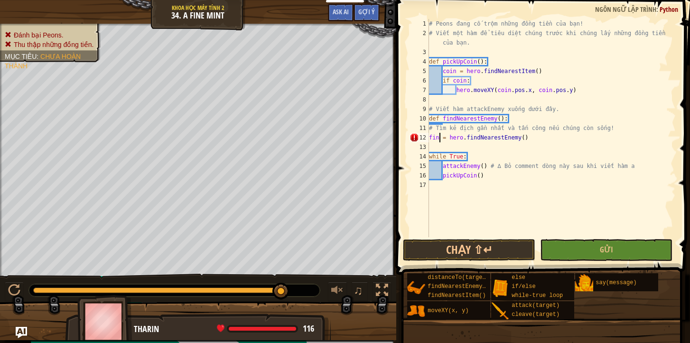
scroll to position [4, 1]
click at [518, 247] on button "Chạy ⇧↵" at bounding box center [469, 250] width 132 height 22
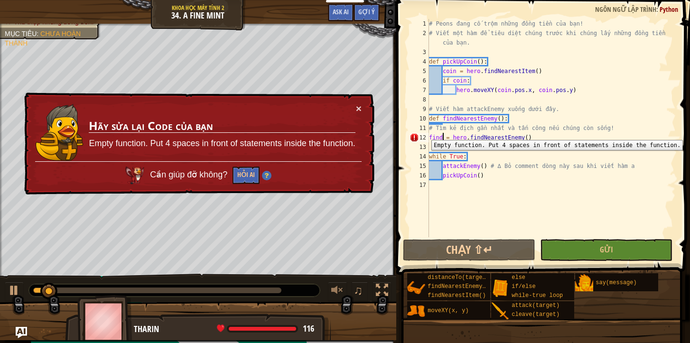
click at [424, 133] on div "12" at bounding box center [418, 137] width 19 height 9
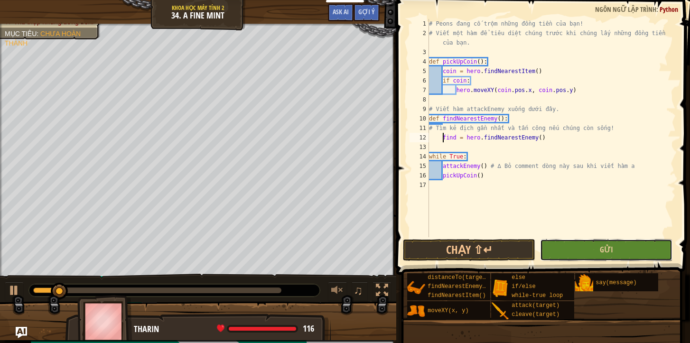
click at [566, 255] on button "Gửi" at bounding box center [606, 250] width 132 height 22
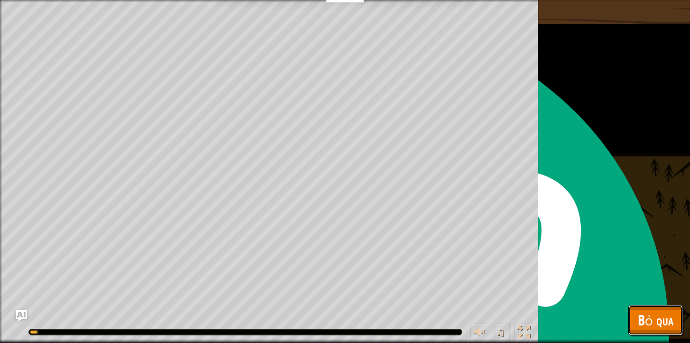
click at [657, 318] on span "Bỏ qua" at bounding box center [656, 319] width 36 height 19
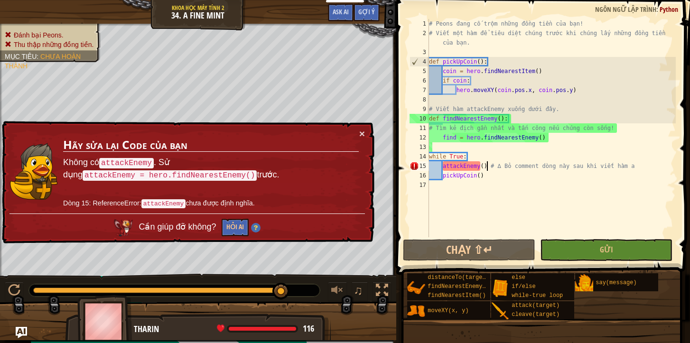
click at [487, 169] on div "# Peons đang cố trộm những đồng tiền của bạn! # Viết một hàm để tiêu diệt chúng…" at bounding box center [551, 137] width 249 height 237
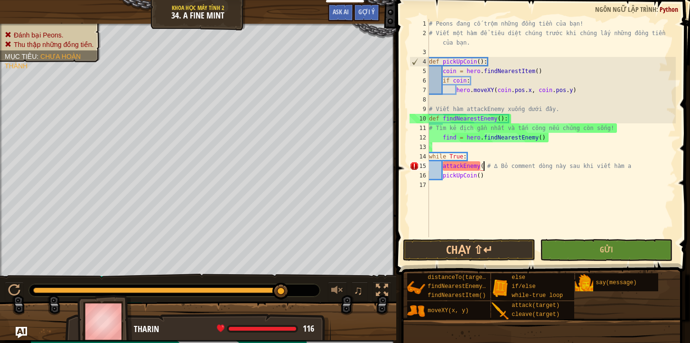
type textarea "attackEnemy # ∆ Bỏ comment dòng này sau khi viết hàm a"
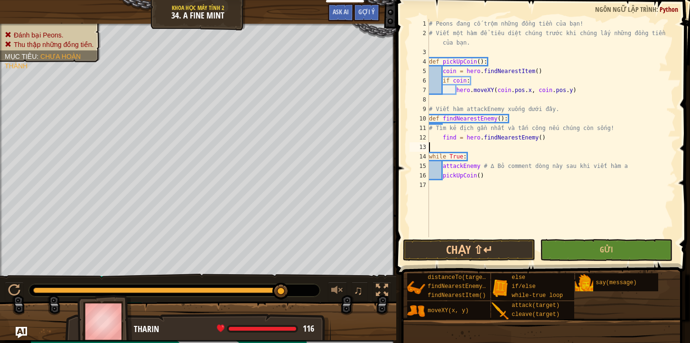
click at [450, 145] on div "# Peons đang cố trộm những đồng tiền của bạn! # Viết một hàm để tiêu diệt chúng…" at bounding box center [551, 137] width 249 height 237
type textarea "if enemy:"
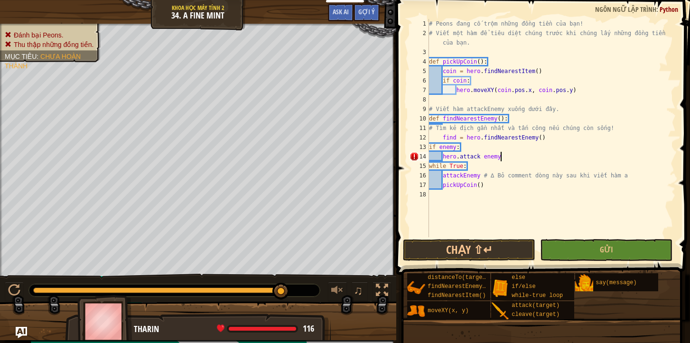
scroll to position [4, 5]
click at [485, 156] on div "# Peons đang cố trộm những đồng tiền của bạn! # Viết một hàm để tiêu diệt chúng…" at bounding box center [551, 137] width 249 height 237
click at [506, 159] on div "# Peons đang cố trộm những đồng tiền của bạn! # Viết một hàm để tiêu diệt chúng…" at bounding box center [551, 137] width 249 height 237
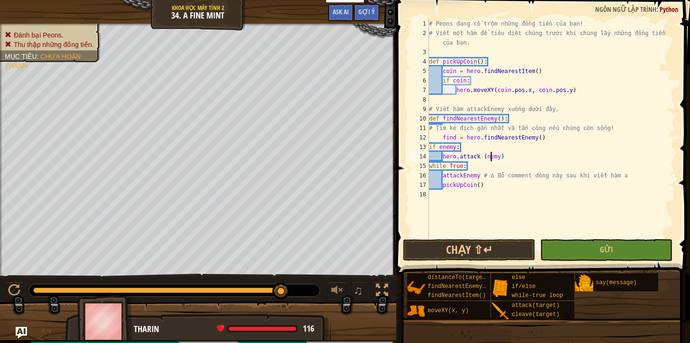
drag, startPoint x: 489, startPoint y: 157, endPoint x: 482, endPoint y: 156, distance: 7.7
click at [489, 158] on div "# Peons đang cố trộm những đồng tiền của bạn! # Viết một hàm để tiêu diệt chúng…" at bounding box center [551, 137] width 249 height 237
click at [484, 156] on div "# Peons đang cố trộm những đồng tiền của bạn! # Viết một hàm để tiêu diệt chúng…" at bounding box center [551, 137] width 249 height 237
click at [484, 157] on div "# Peons đang cố trộm những đồng tiền của bạn! # Viết một hàm để tiêu diệt chúng…" at bounding box center [551, 137] width 249 height 237
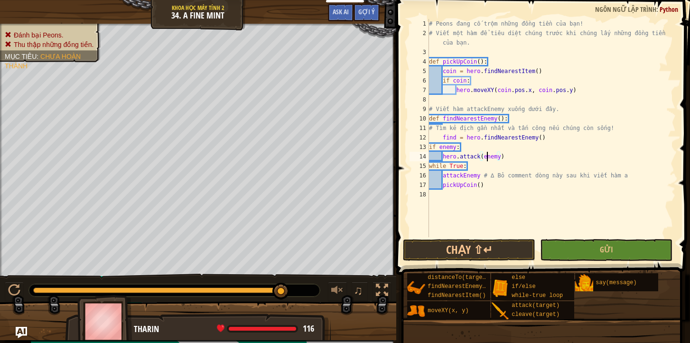
scroll to position [4, 5]
click at [567, 248] on button "Gửi" at bounding box center [606, 250] width 132 height 22
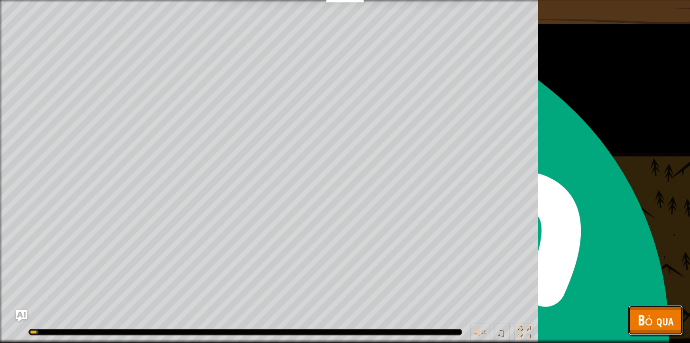
click at [635, 315] on button "Bỏ qua" at bounding box center [655, 320] width 55 height 30
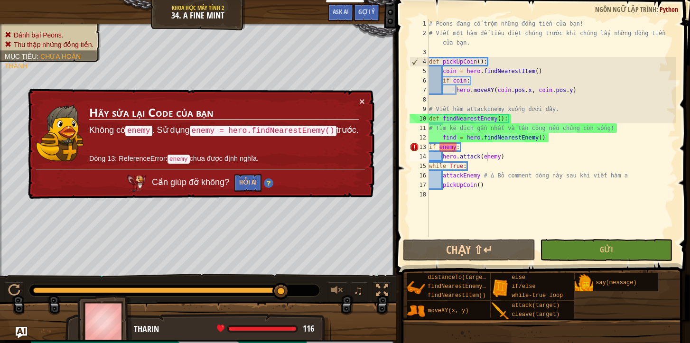
click at [480, 177] on div "# Peons đang cố trộm những đồng tiền của bạn! # Viết một hàm để tiêu diệt chúng…" at bounding box center [551, 137] width 249 height 237
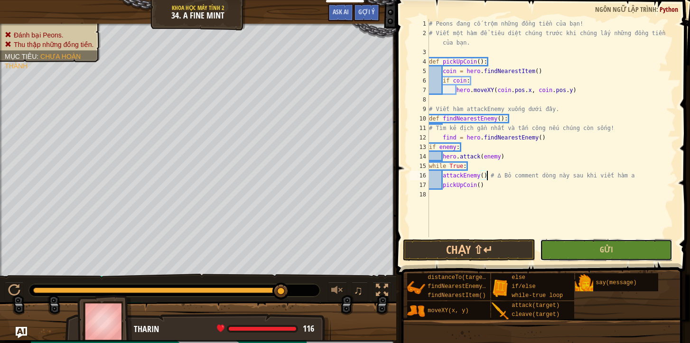
click at [583, 244] on button "Gửi" at bounding box center [606, 250] width 132 height 22
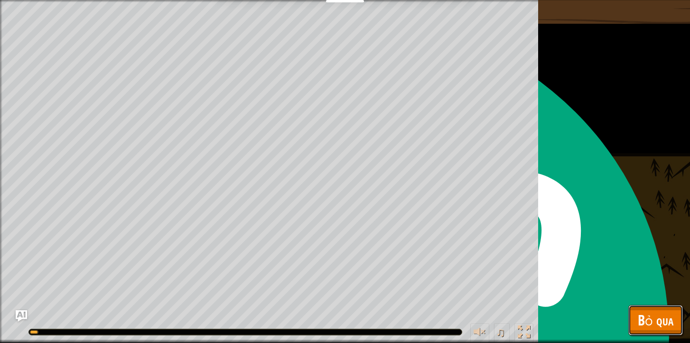
click at [663, 323] on span "Bỏ qua" at bounding box center [656, 319] width 36 height 19
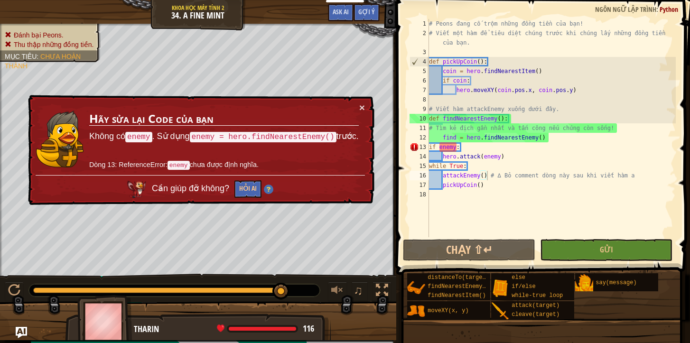
click at [457, 138] on div "# Peons đang cố trộm những đồng tiền của bạn! # Viết một hàm để tiêu diệt chúng…" at bounding box center [551, 137] width 249 height 237
click at [457, 139] on div "# Peons đang cố trộm những đồng tiền của bạn! # Viết một hàm để tiêu diệt chúng…" at bounding box center [551, 137] width 249 height 237
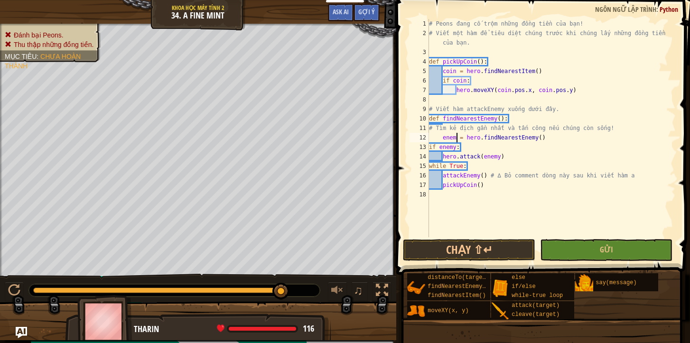
scroll to position [4, 2]
click at [511, 243] on button "Chạy ⇧↵" at bounding box center [469, 250] width 132 height 22
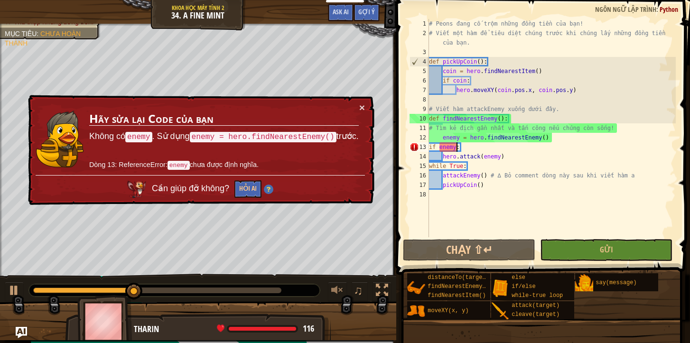
click at [456, 148] on div "# Peons đang cố trộm những đồng tiền của bạn! # Viết một hàm để tiêu diệt chúng…" at bounding box center [551, 137] width 249 height 237
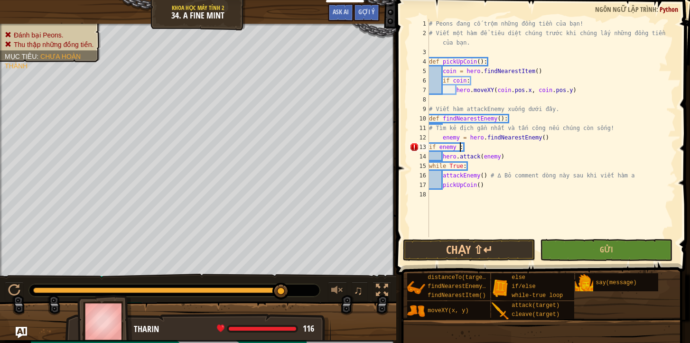
scroll to position [4, 2]
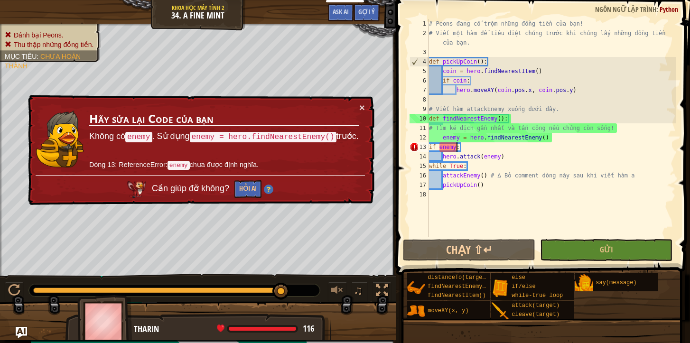
click at [454, 128] on div "# Peons đang cố trộm những đồng tiền của bạn! # Viết một hàm để tiêu diệt chúng…" at bounding box center [551, 137] width 249 height 237
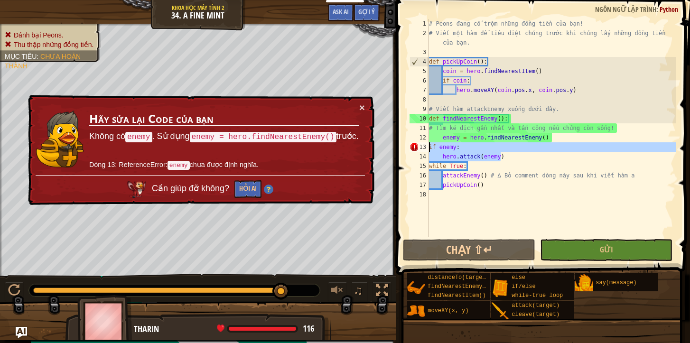
drag, startPoint x: 501, startPoint y: 156, endPoint x: 430, endPoint y: 147, distance: 71.3
click at [430, 147] on div "# Peons đang cố trộm những đồng tiền của bạn! # Viết một hàm để tiêu diệt chúng…" at bounding box center [551, 137] width 249 height 237
drag, startPoint x: 510, startPoint y: 157, endPoint x: 424, endPoint y: 149, distance: 86.3
click at [424, 149] on div "if enemy: 1 2 3 4 5 6 7 8 9 10 11 12 13 14 15 16 17 18 # [PERSON_NAME] đang cố …" at bounding box center [542, 128] width 268 height 218
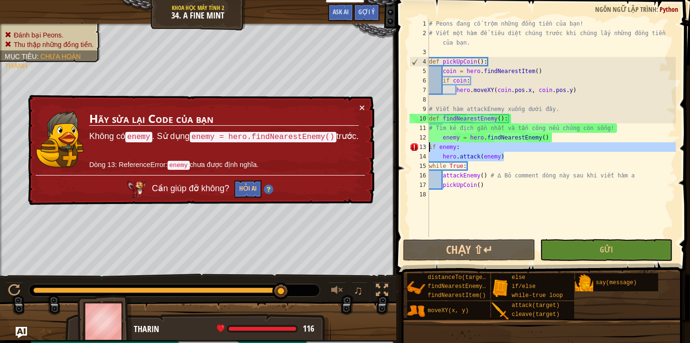
click at [429, 148] on div "# Peons đang cố trộm những đồng tiền của bạn! # Viết một hàm để tiêu diệt chúng…" at bounding box center [551, 137] width 249 height 237
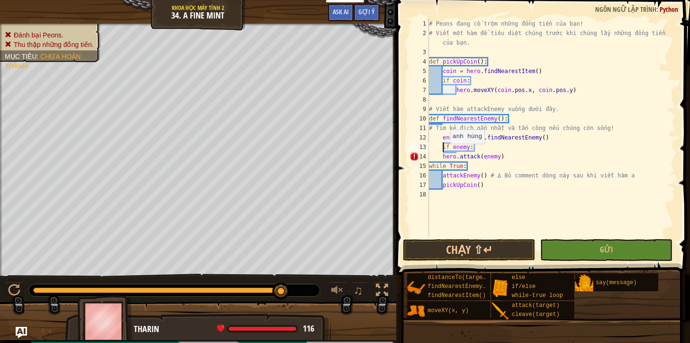
click at [444, 153] on div "# Peons đang cố trộm những đồng tiền của bạn! # Viết một hàm để tiêu diệt chúng…" at bounding box center [551, 137] width 249 height 237
click at [587, 255] on button "Gửi" at bounding box center [606, 250] width 132 height 22
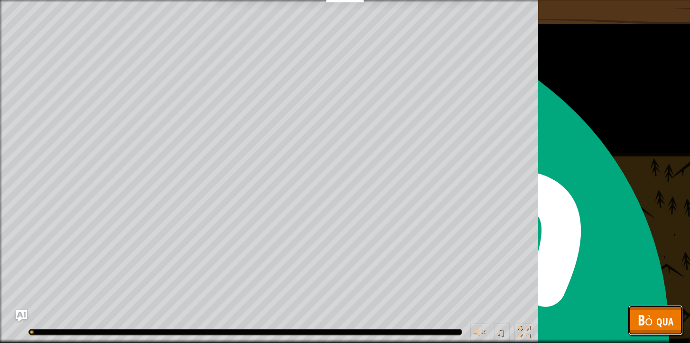
click at [636, 309] on button "Bỏ qua" at bounding box center [655, 320] width 55 height 30
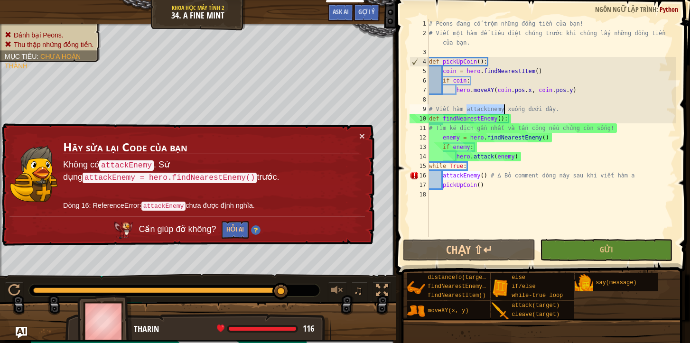
drag, startPoint x: 467, startPoint y: 111, endPoint x: 505, endPoint y: 108, distance: 38.0
click at [505, 108] on div "# Peons đang cố trộm những đồng tiền của bạn! # Viết một hàm để tiêu diệt chúng…" at bounding box center [551, 137] width 249 height 237
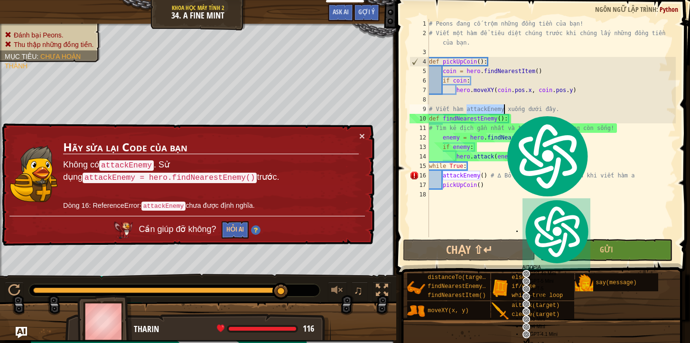
click at [502, 111] on div "# Peons đang cố trộm những đồng tiền của bạn! # Viết một hàm để tiêu diệt chúng…" at bounding box center [551, 137] width 249 height 237
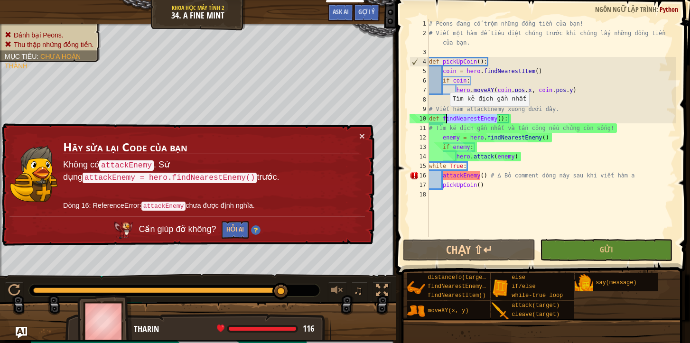
drag, startPoint x: 498, startPoint y: 117, endPoint x: 445, endPoint y: 116, distance: 52.7
click at [445, 116] on div "# Peons đang cố trộm những đồng tiền của bạn! # Viết một hàm để tiêu diệt chúng…" at bounding box center [551, 137] width 249 height 237
paste textarea "attack"
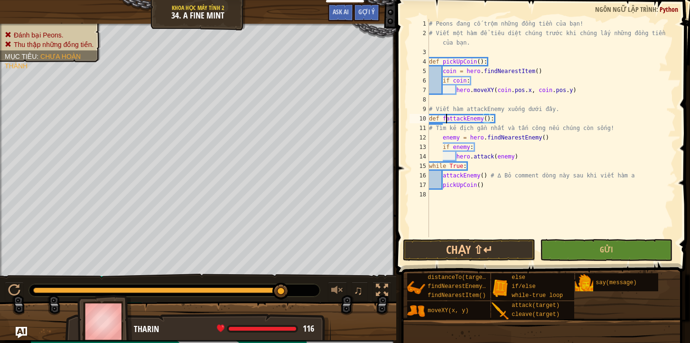
click at [446, 118] on div "# Peons đang cố trộm những đồng tiền của bạn! # Viết một hàm để tiêu diệt chúng…" at bounding box center [551, 137] width 249 height 237
type textarea "def attackEnemy():"
click at [628, 251] on button "Gửi" at bounding box center [606, 250] width 132 height 22
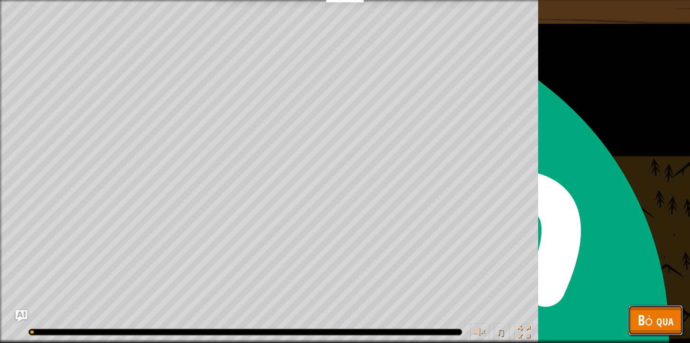
click at [655, 322] on span "Bỏ qua" at bounding box center [656, 319] width 36 height 19
